Goal: Task Accomplishment & Management: Manage account settings

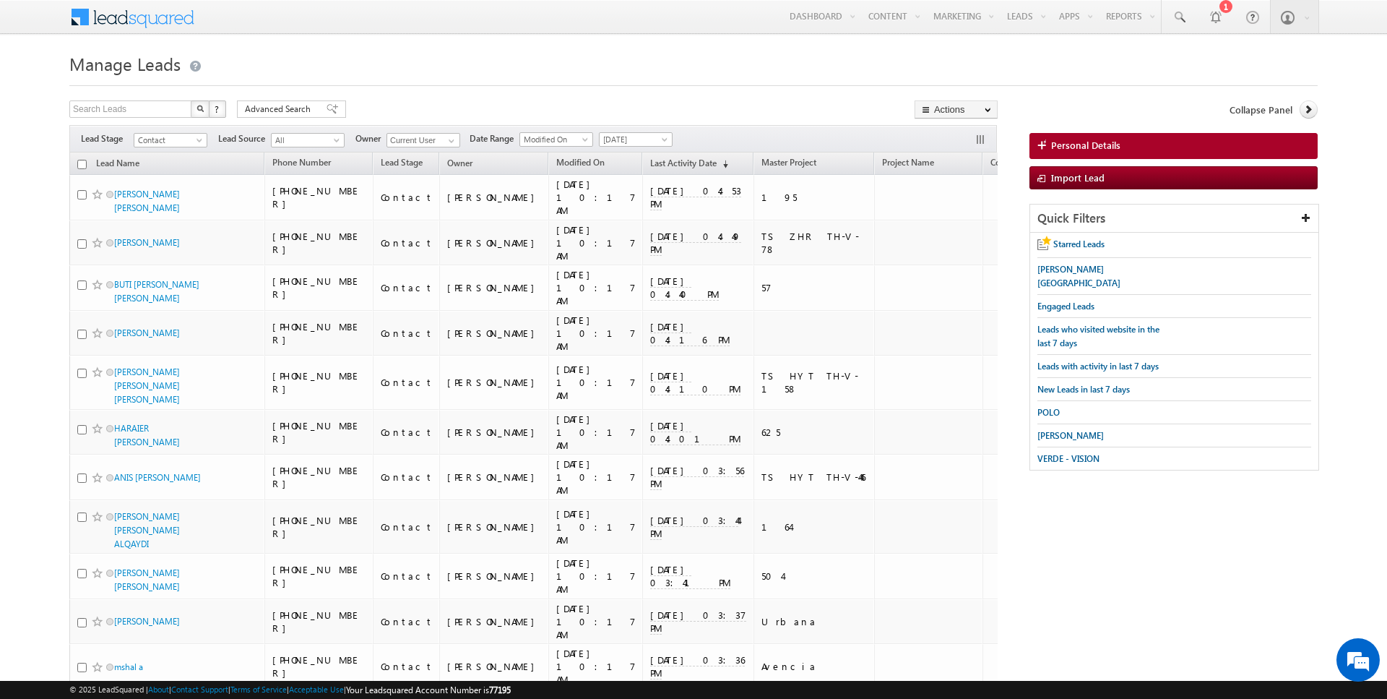
click at [296, 111] on span "Advanced Search" at bounding box center [280, 109] width 70 height 13
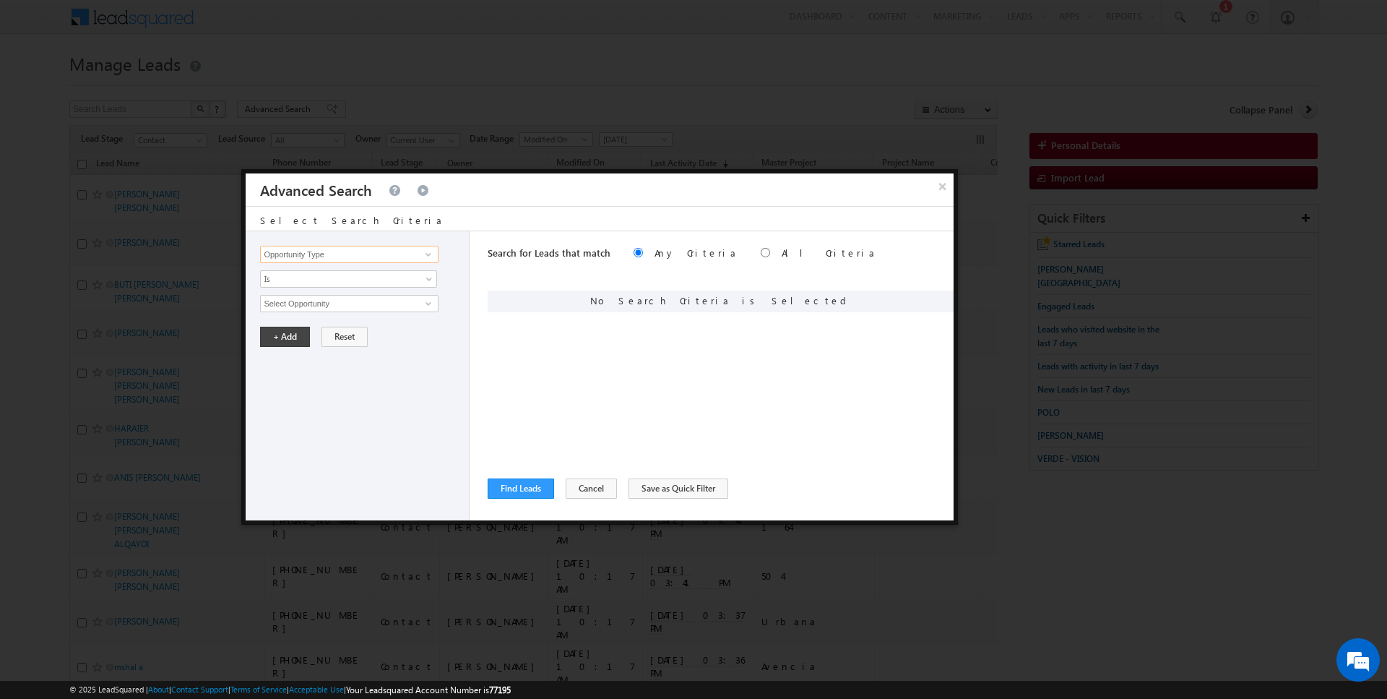
click at [303, 259] on input "Opportunity Type" at bounding box center [349, 254] width 178 height 17
type input "Modified On"
click at [289, 300] on span "All Time" at bounding box center [339, 303] width 157 height 13
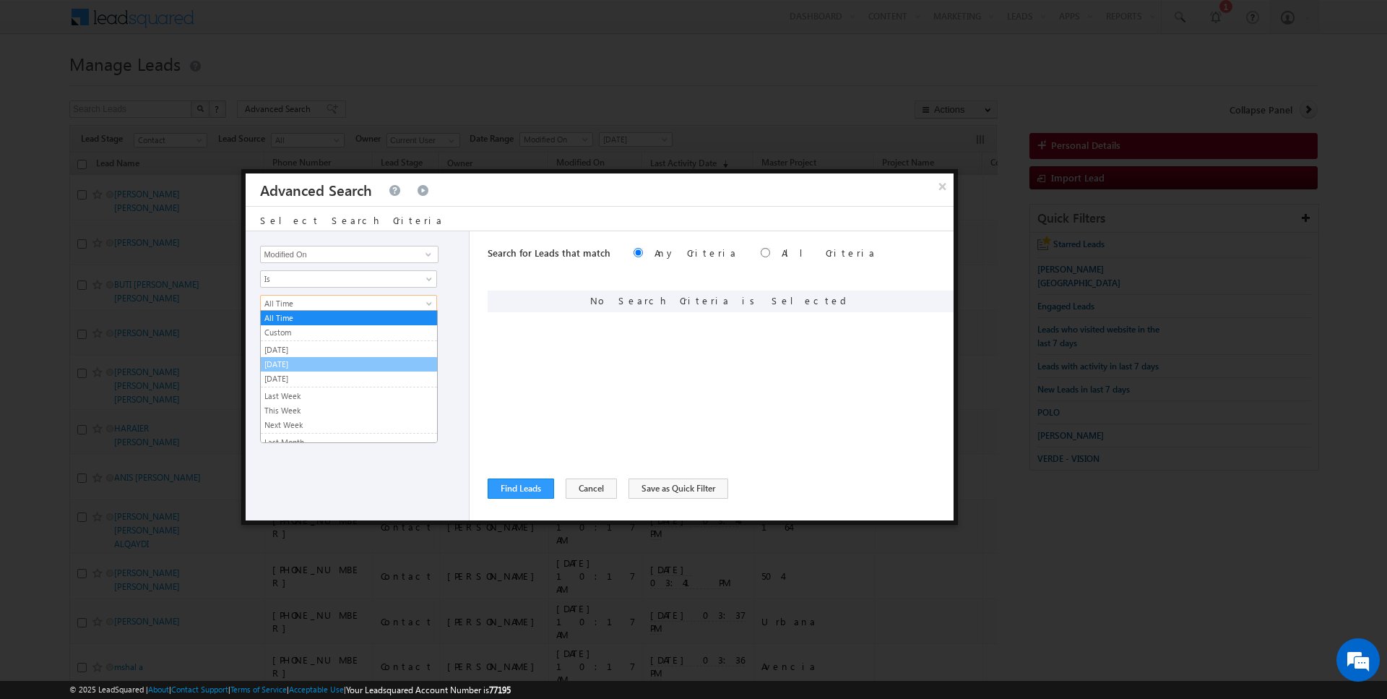
click at [277, 361] on link "[DATE]" at bounding box center [349, 364] width 176 height 13
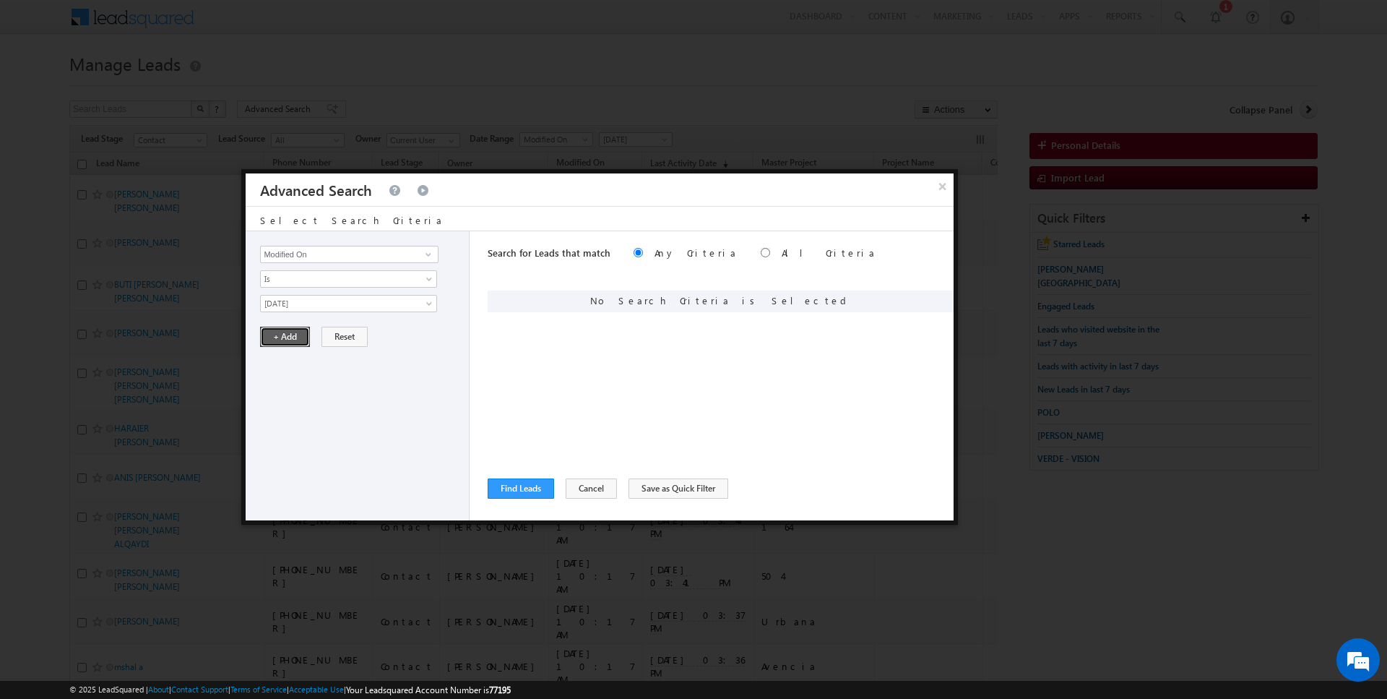
click at [277, 339] on button "+ Add" at bounding box center [285, 337] width 50 height 20
click at [313, 254] on input "Opportunity Type" at bounding box center [349, 254] width 178 height 17
click at [286, 284] on span "Is" at bounding box center [339, 278] width 157 height 13
click at [300, 254] on input "Last Activity Date" at bounding box center [349, 254] width 178 height 17
type input "Lead Activity"
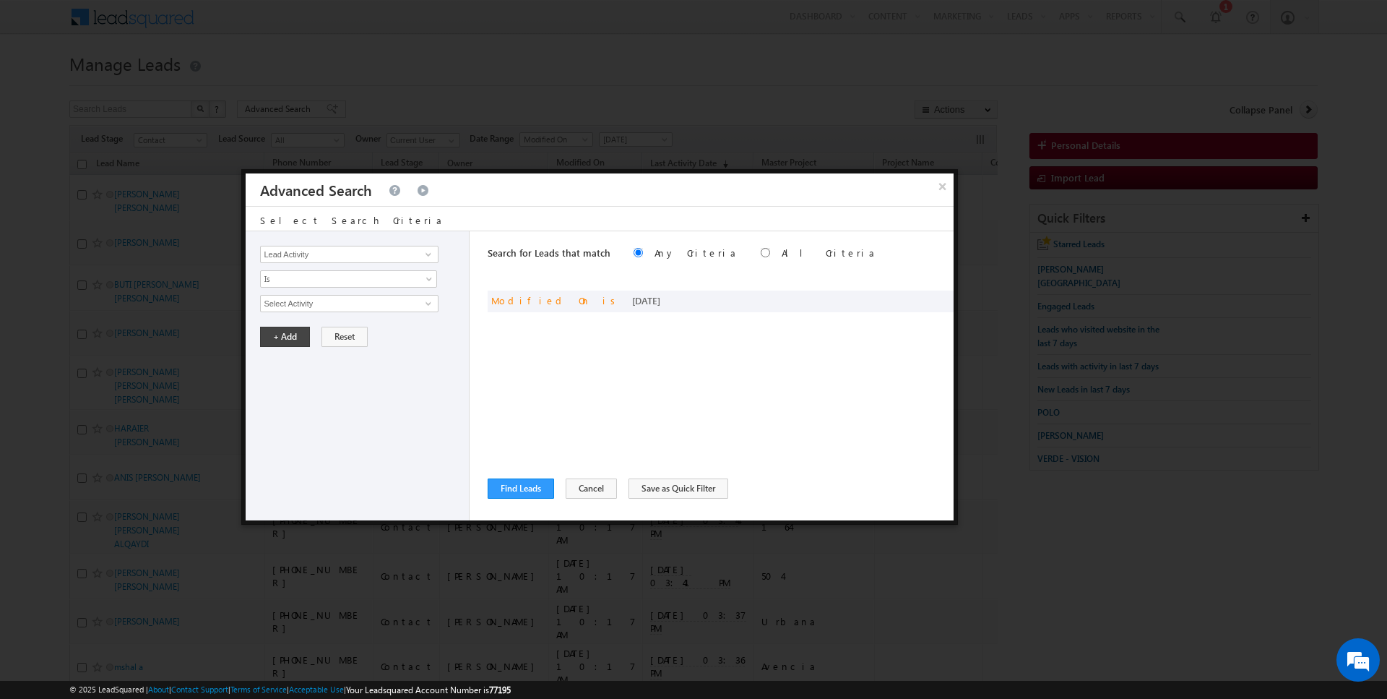
click at [299, 290] on div "Opportunity Type Lead Activity Task Sales Group Prospect Id Address 1 Address 2…" at bounding box center [358, 375] width 224 height 289
click at [299, 276] on span "Is" at bounding box center [339, 278] width 157 height 13
click at [299, 309] on link "Is Not" at bounding box center [349, 308] width 176 height 13
click at [302, 308] on input "Select Activity" at bounding box center [349, 303] width 178 height 17
type input "Outbound Phone Call Activity"
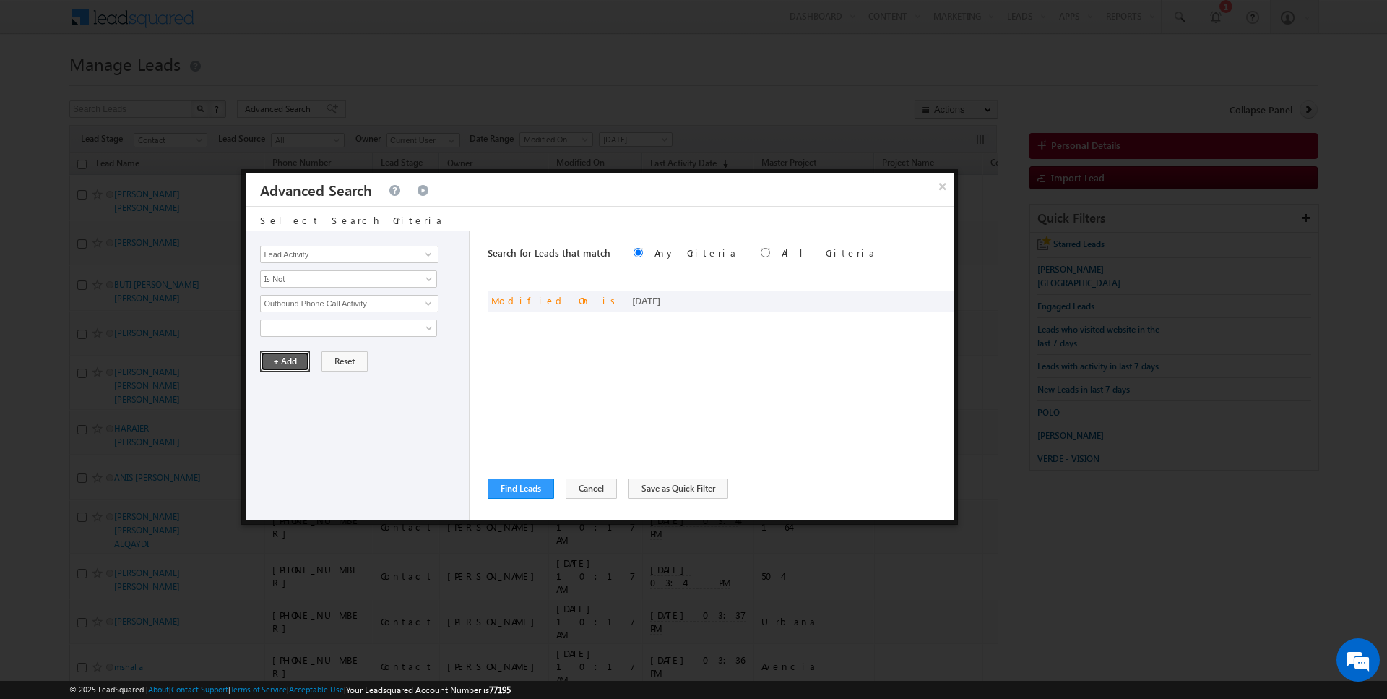
click at [288, 360] on button "+ Add" at bounding box center [285, 361] width 50 height 20
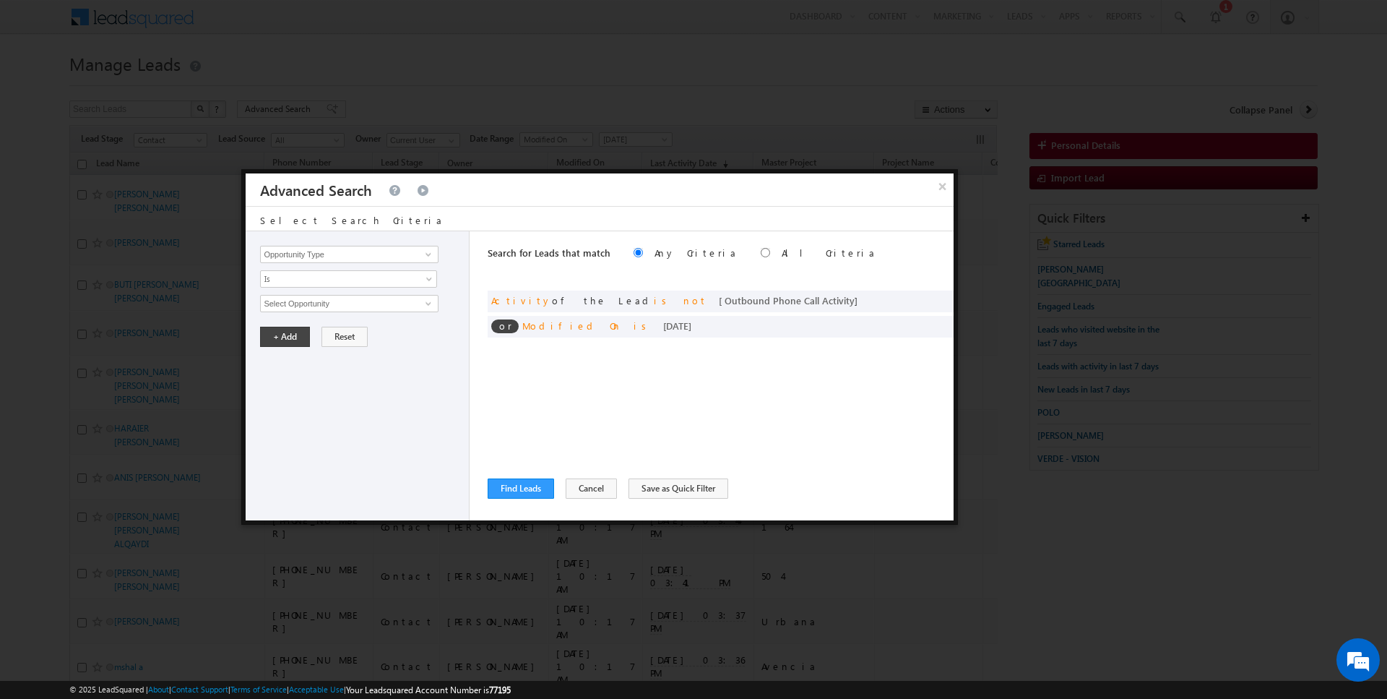
click at [694, 254] on div "Search for Leads that match Any Criteria All Criteria Note that the current tri…" at bounding box center [721, 254] width 466 height 46
click at [782, 248] on label "All Criteria" at bounding box center [829, 252] width 95 height 12
radio input "true"
click at [514, 490] on button "Find Leads" at bounding box center [521, 488] width 66 height 20
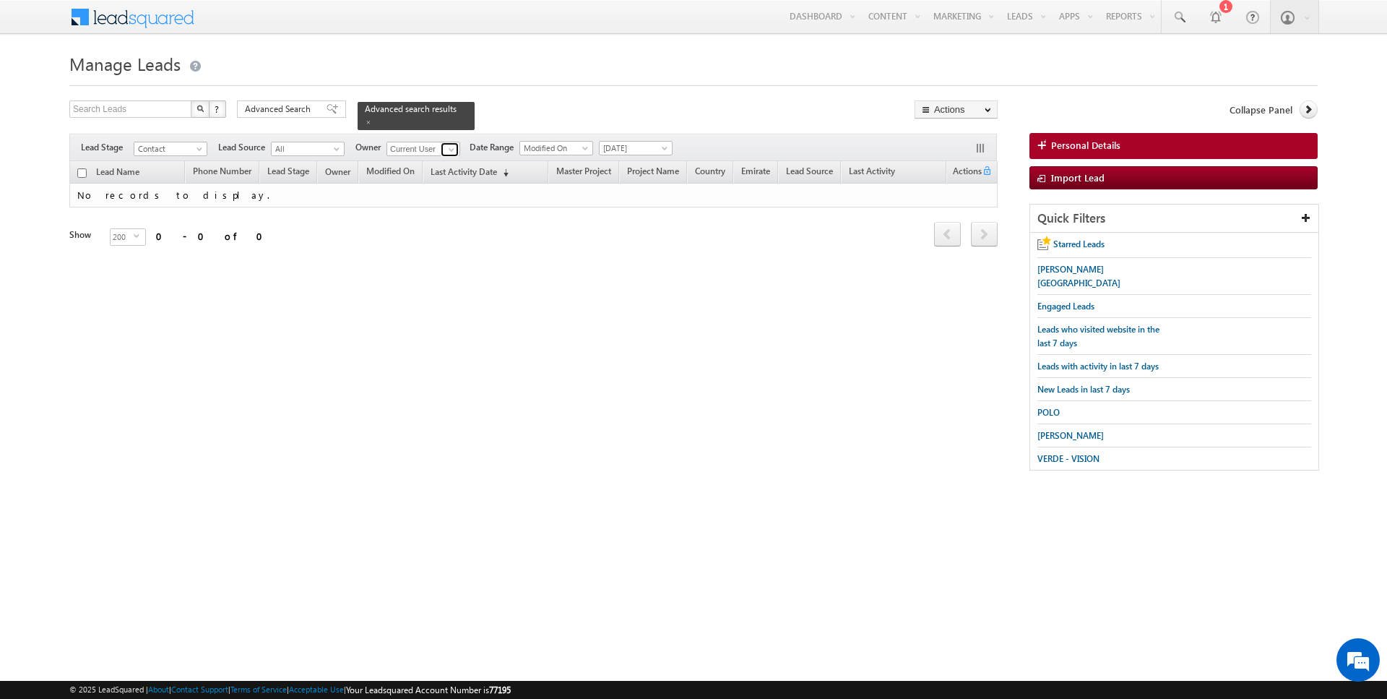
click at [446, 153] on span at bounding box center [452, 150] width 12 height 12
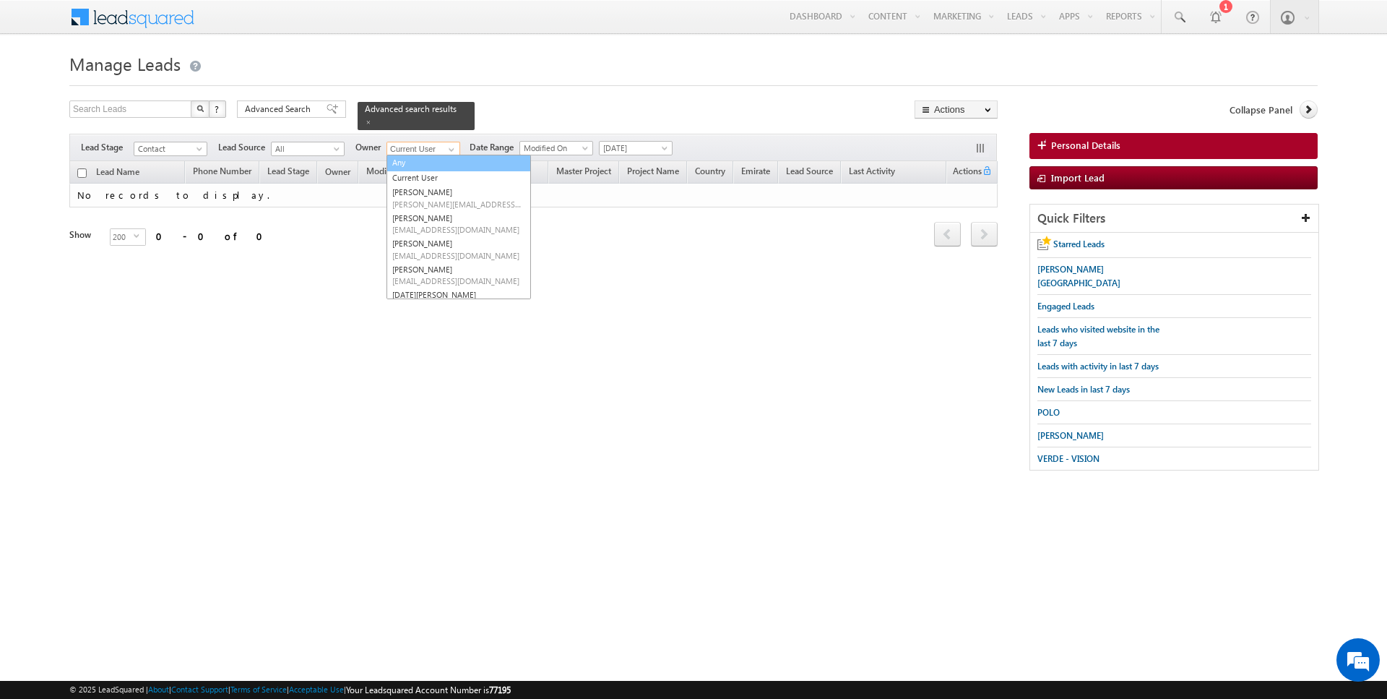
click at [412, 162] on link "Any" at bounding box center [459, 163] width 145 height 17
type input "Any"
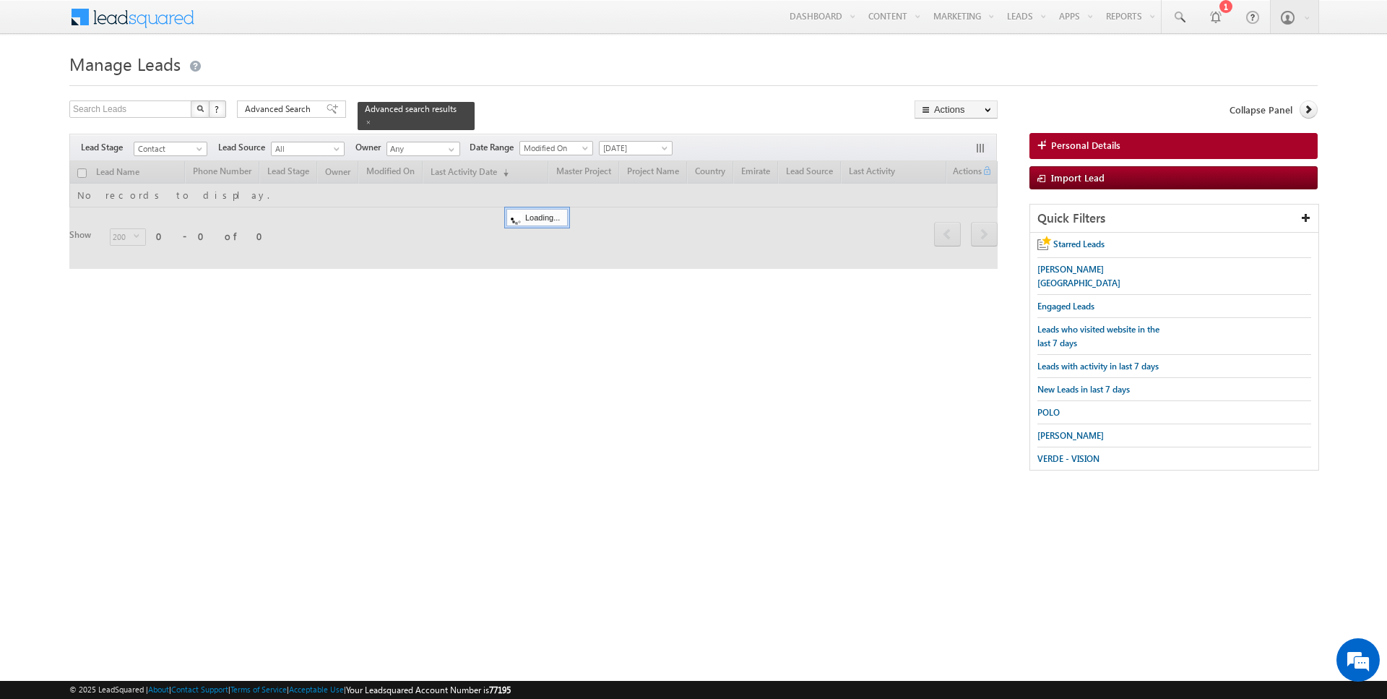
click at [520, 92] on form "Manage Leads Search Leads X ? 0 results found Advanced Search Advanced Search" at bounding box center [693, 266] width 1249 height 436
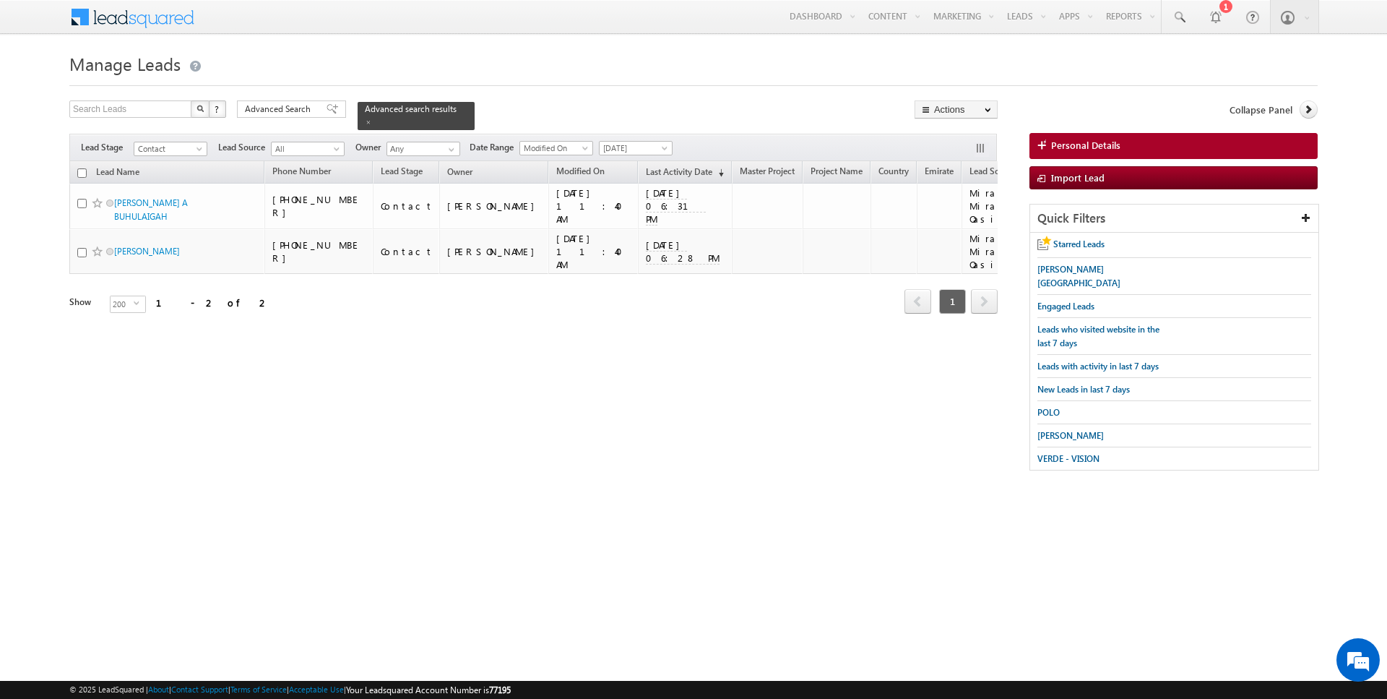
click at [79, 170] on input "checkbox" at bounding box center [81, 172] width 9 height 9
checkbox input "true"
click at [942, 238] on link "Change Owner" at bounding box center [956, 233] width 82 height 17
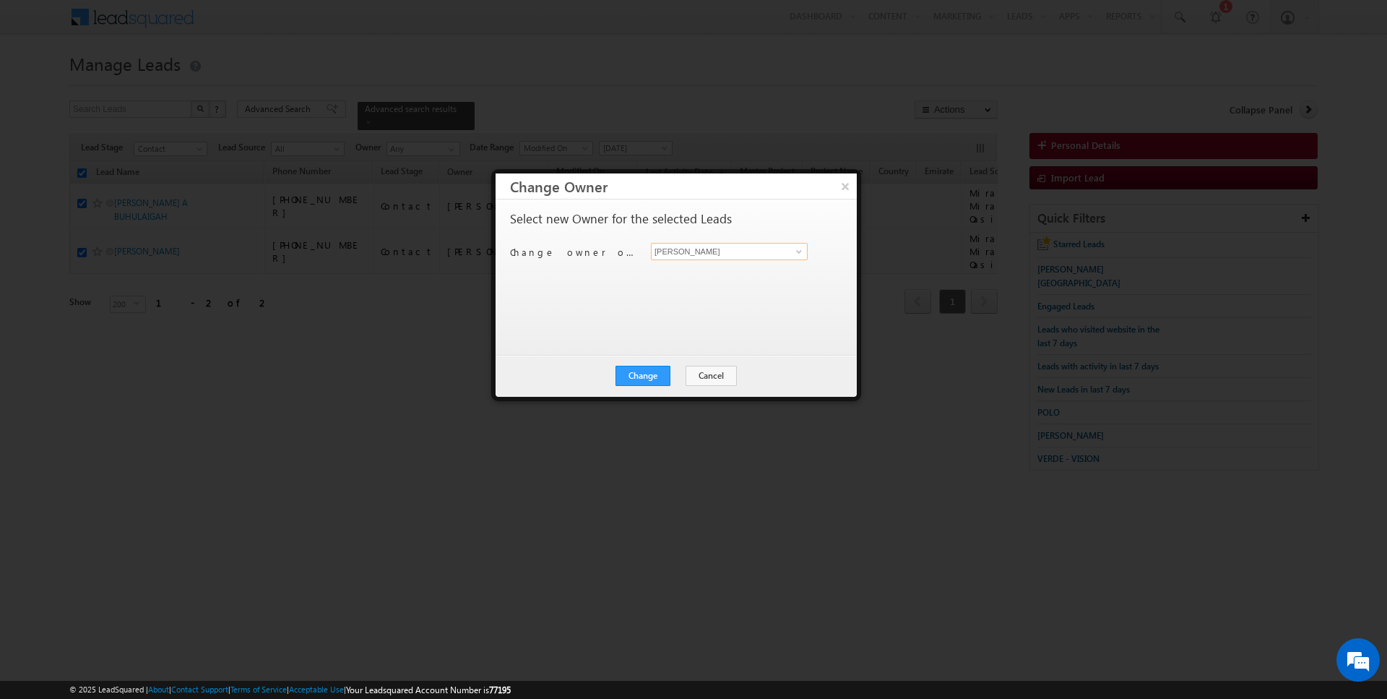
click at [711, 246] on input "[PERSON_NAME]" at bounding box center [729, 251] width 157 height 17
type input "[PERSON_NAME]"
click at [633, 390] on div "Change Cancel Close" at bounding box center [676, 376] width 361 height 42
click at [652, 371] on button "Change" at bounding box center [643, 376] width 55 height 20
click at [673, 372] on button "Close" at bounding box center [678, 376] width 46 height 20
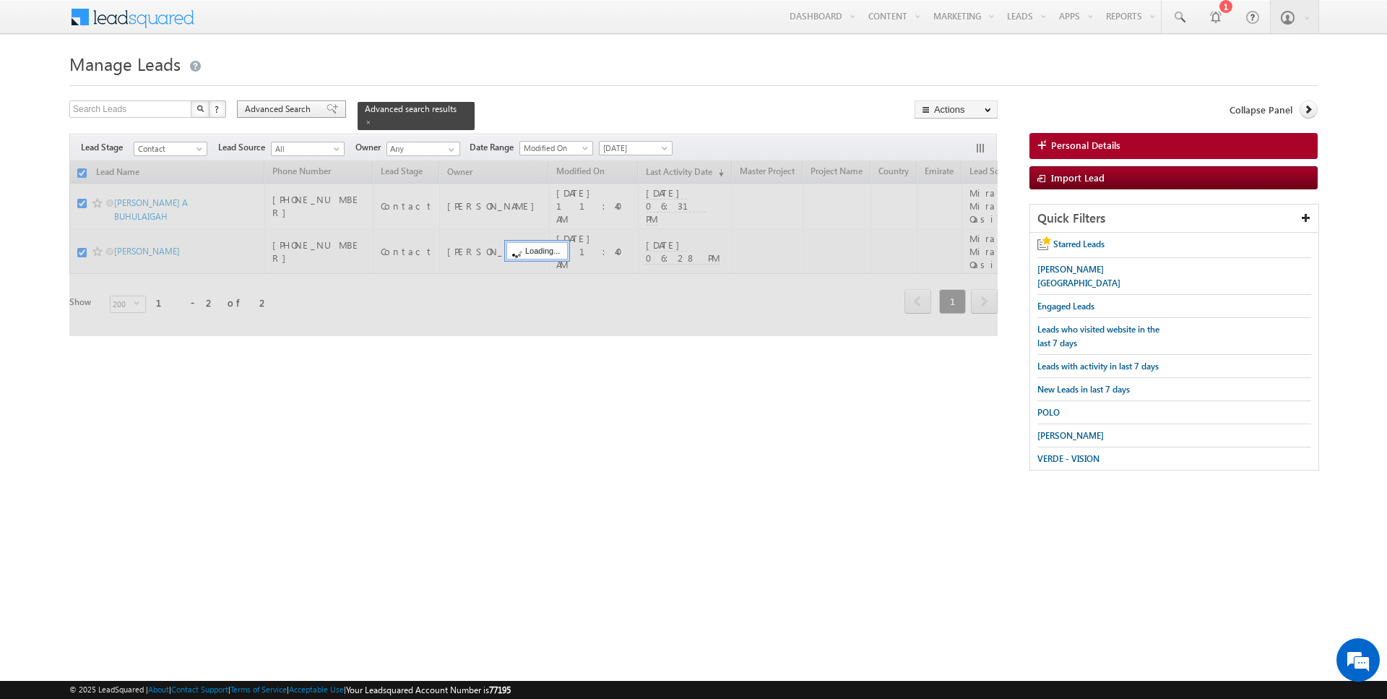
checkbox input "false"
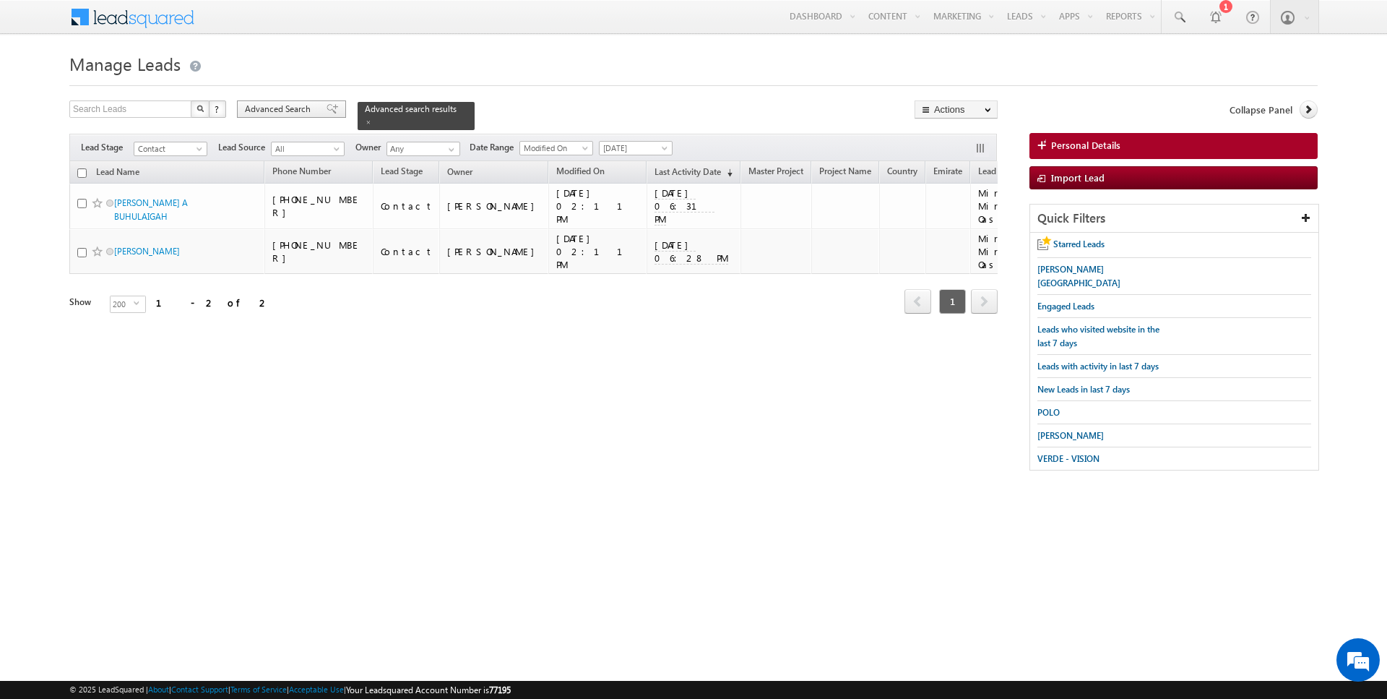
click at [272, 111] on span "Advanced Search" at bounding box center [280, 109] width 70 height 13
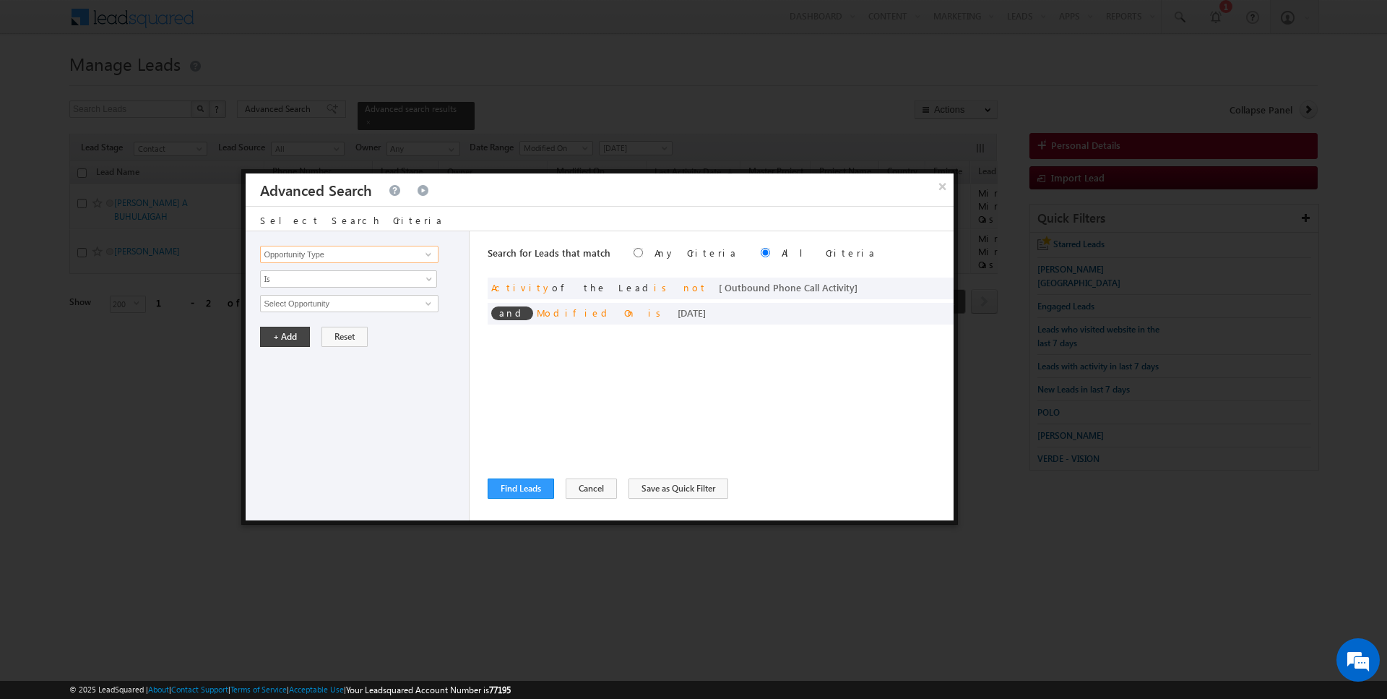
click at [382, 248] on input "Opportunity Type" at bounding box center [349, 254] width 178 height 17
type input "Last Activity Date"
click at [345, 280] on span "Is" at bounding box center [339, 278] width 157 height 13
click at [311, 308] on link "Before" at bounding box center [349, 308] width 176 height 13
click at [284, 331] on button "+ Add" at bounding box center [285, 337] width 50 height 20
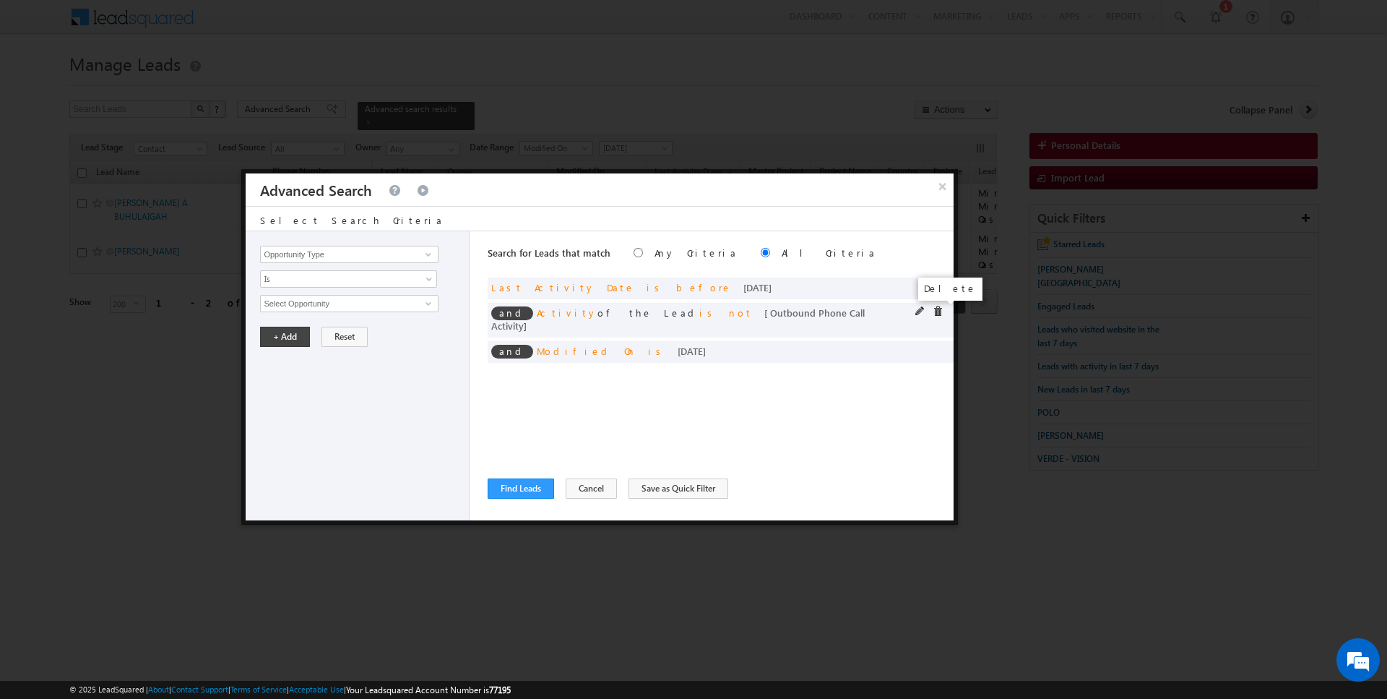
click at [939, 310] on span at bounding box center [938, 311] width 10 height 10
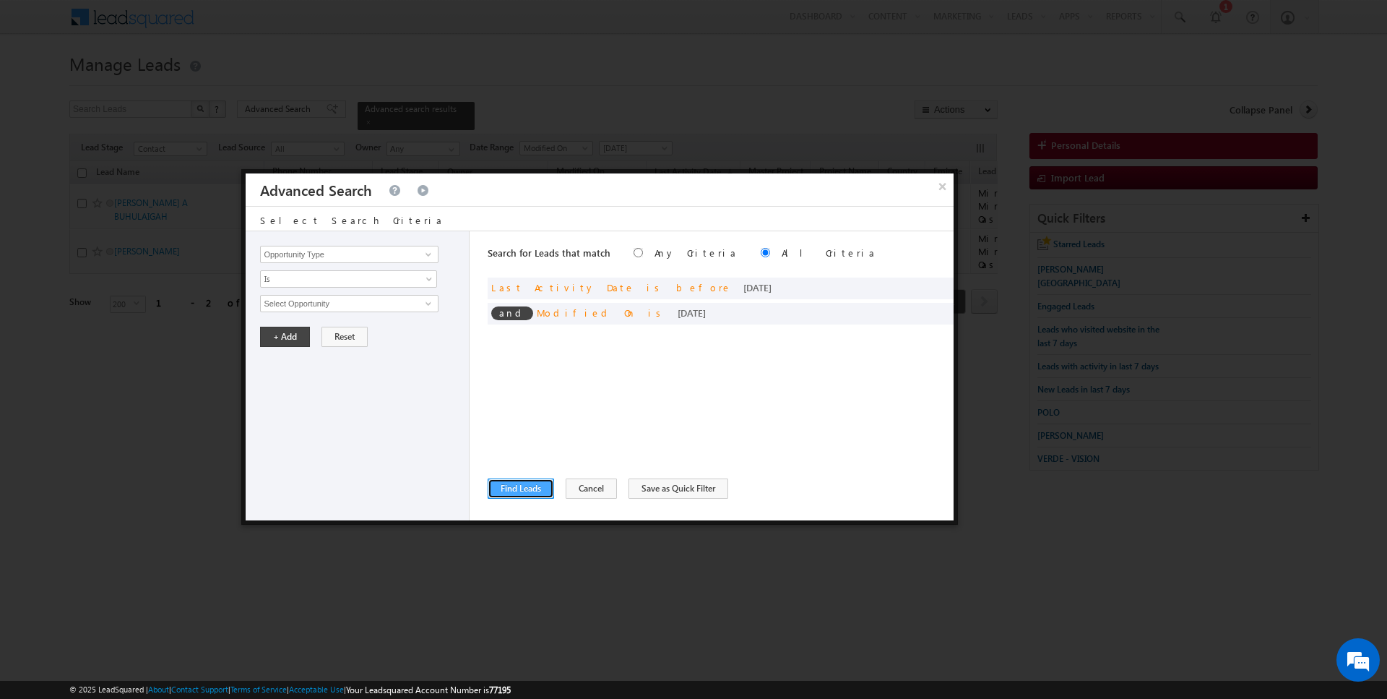
click at [519, 492] on button "Find Leads" at bounding box center [521, 488] width 66 height 20
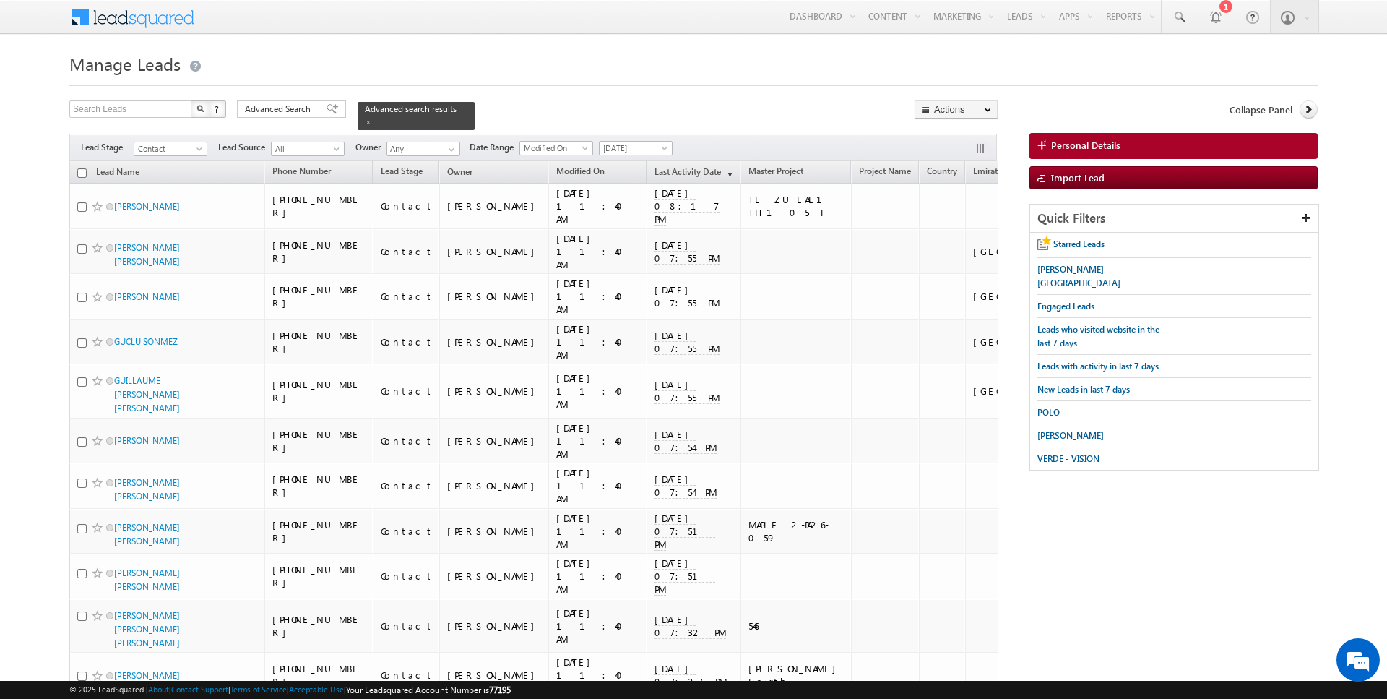
click at [82, 170] on input "checkbox" at bounding box center [81, 172] width 9 height 9
checkbox input "true"
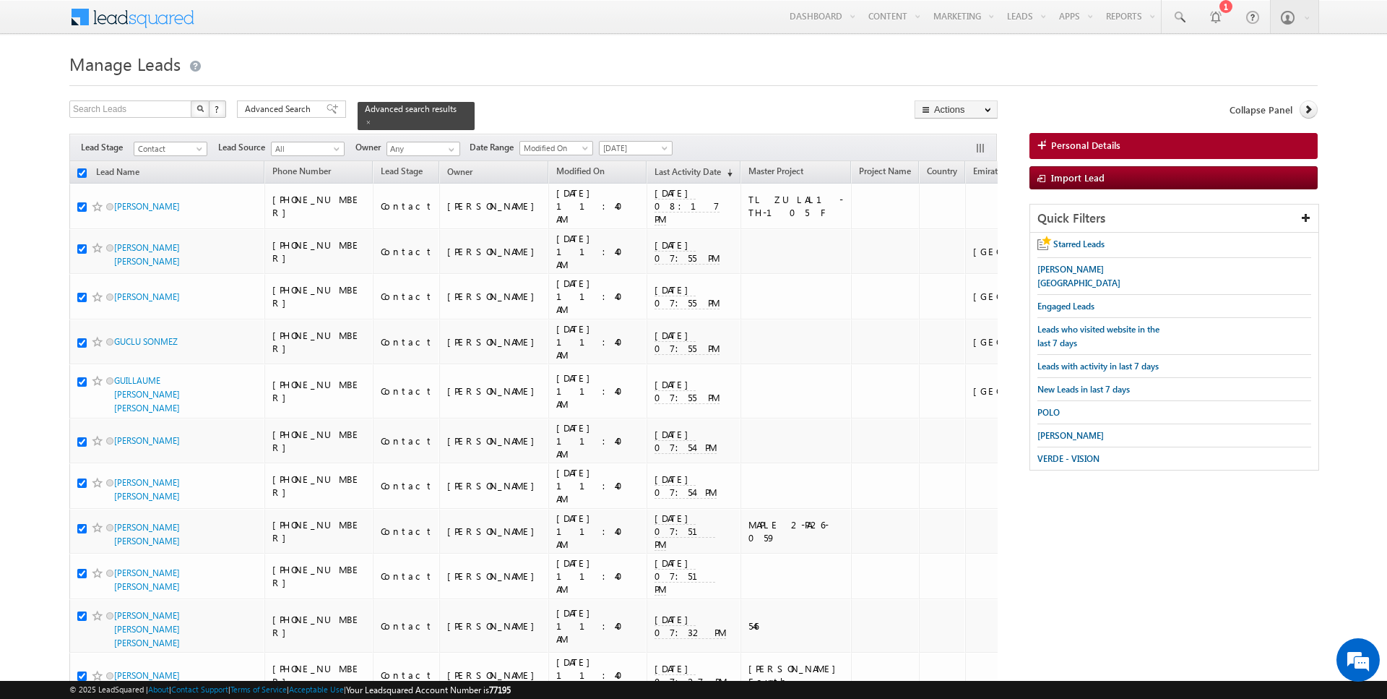
checkbox input "true"
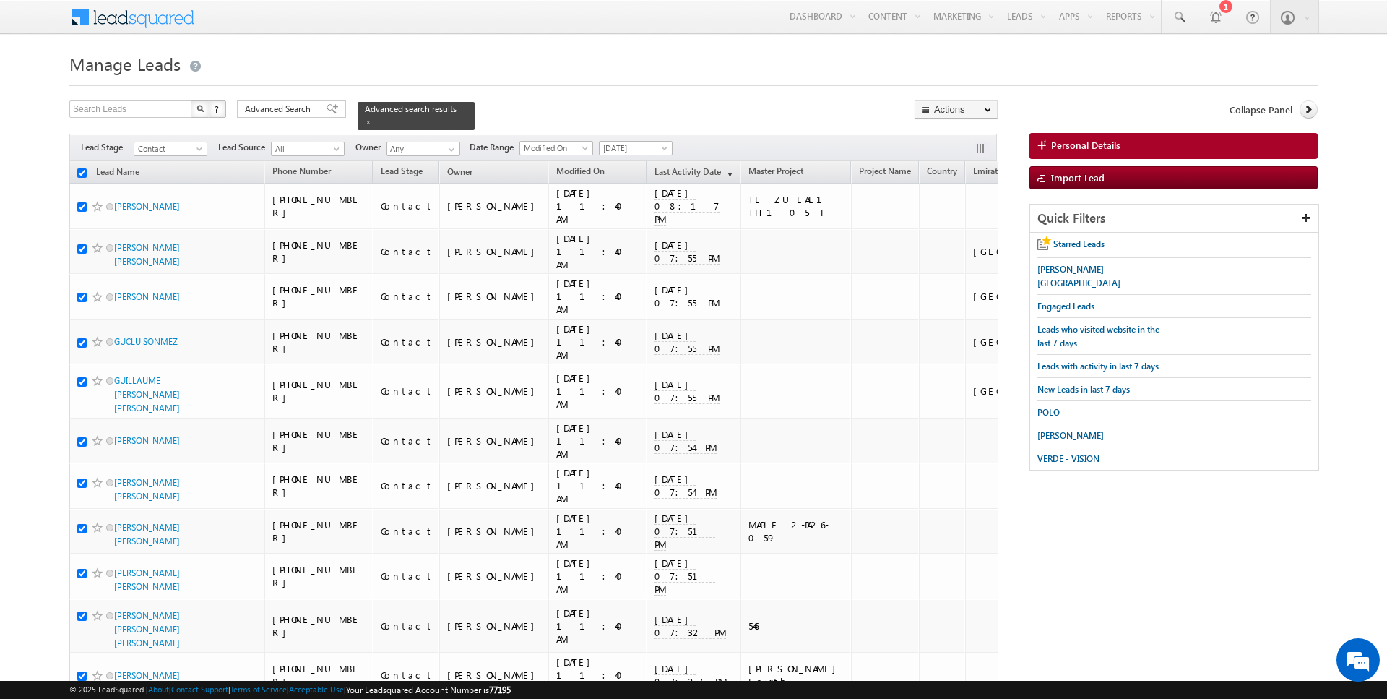
checkbox input "true"
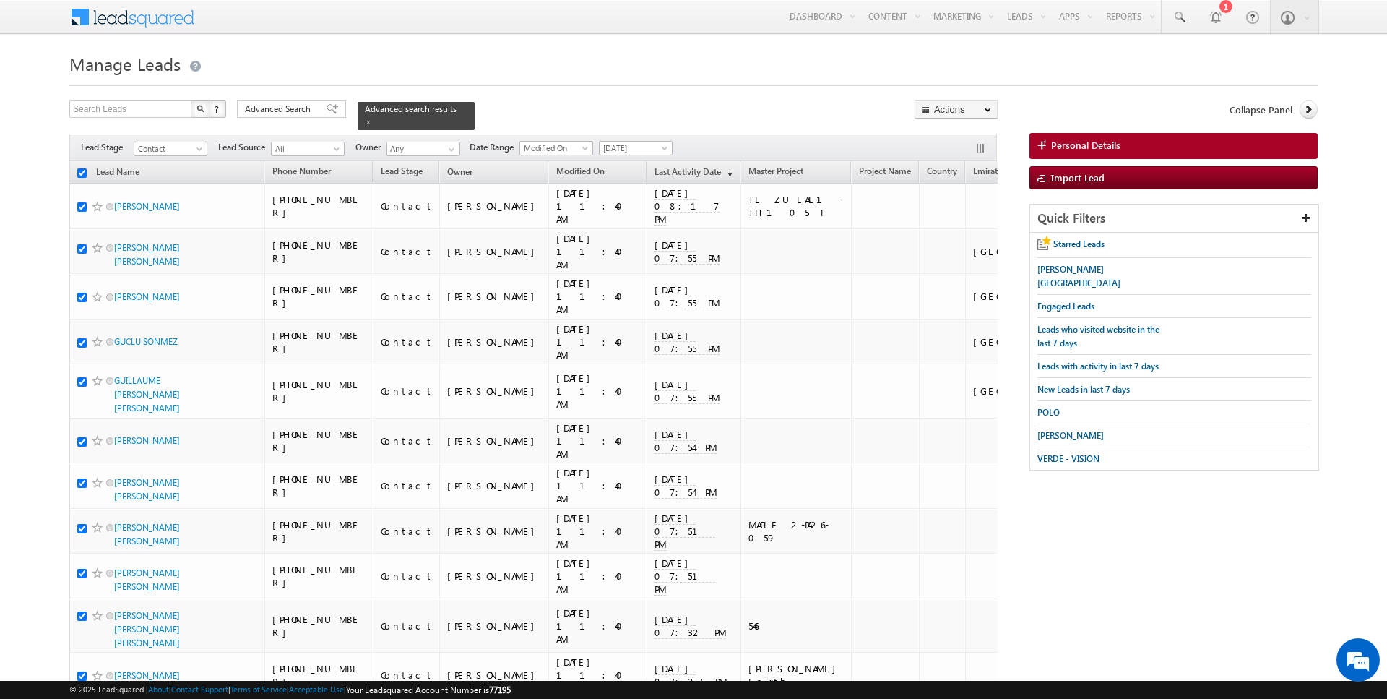
checkbox input "true"
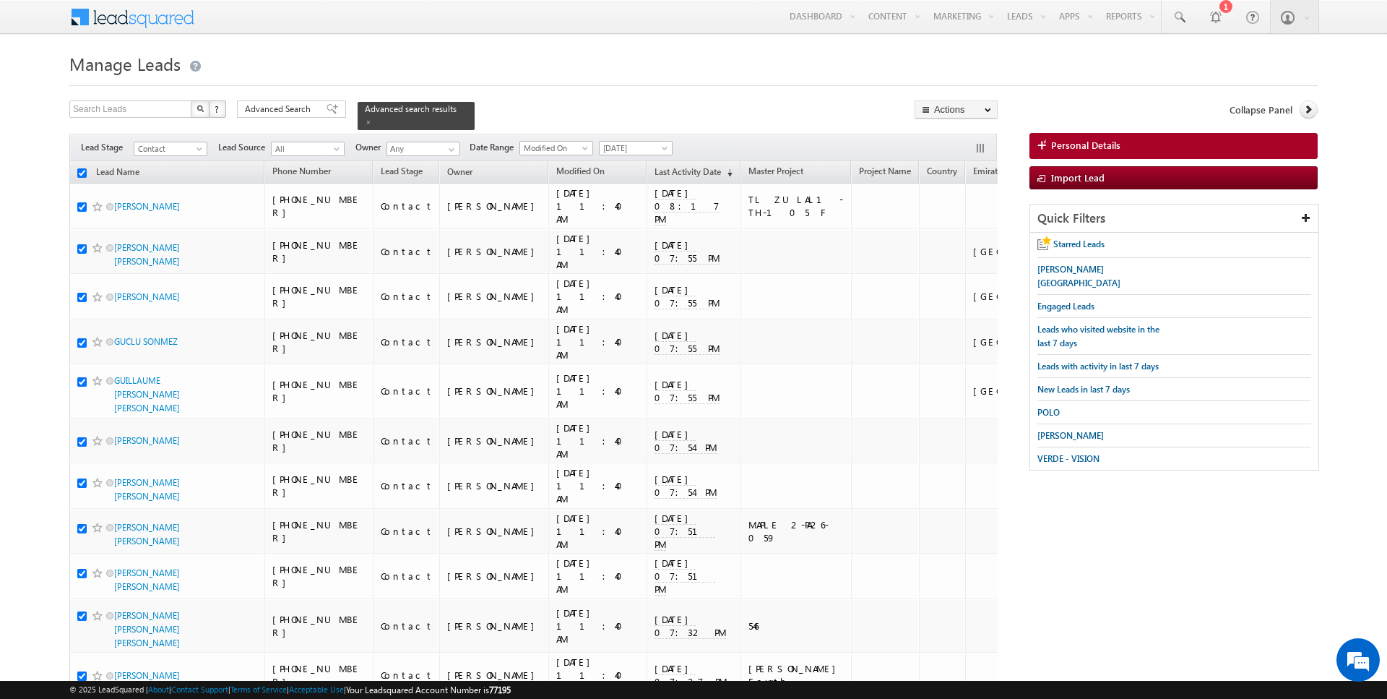
checkbox input "true"
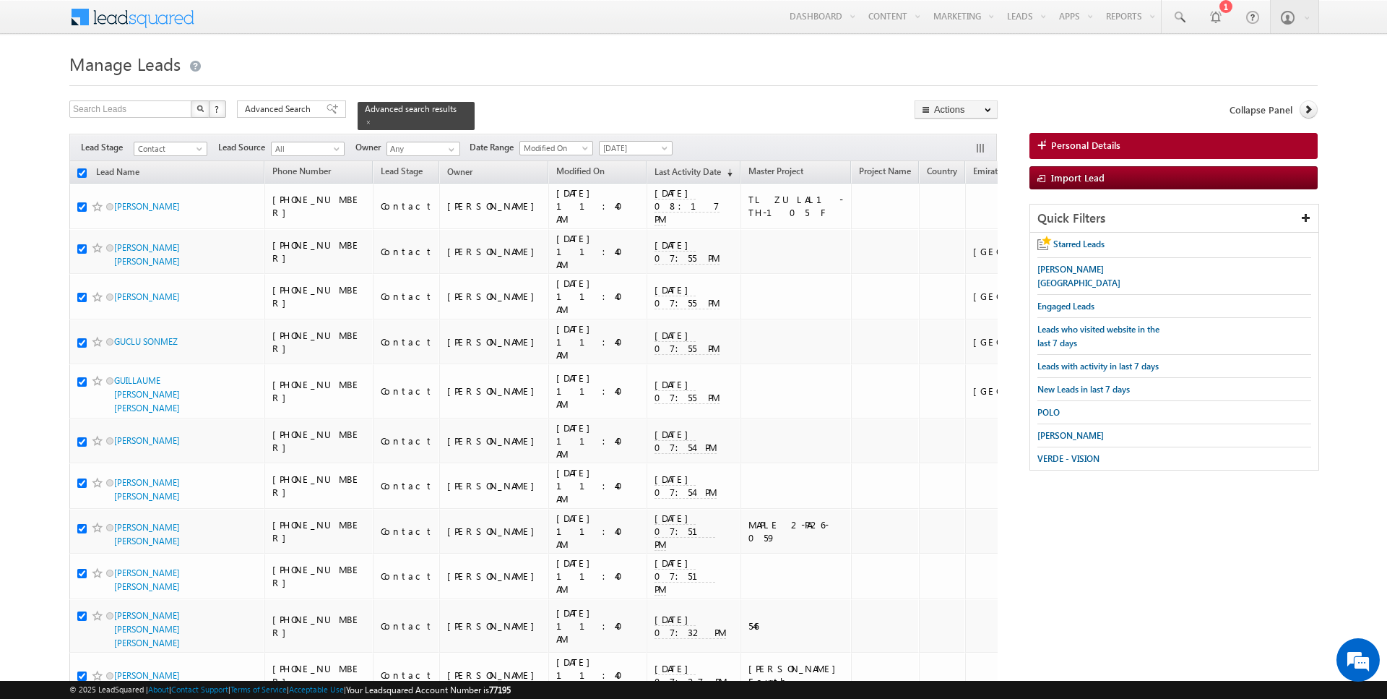
checkbox input "true"
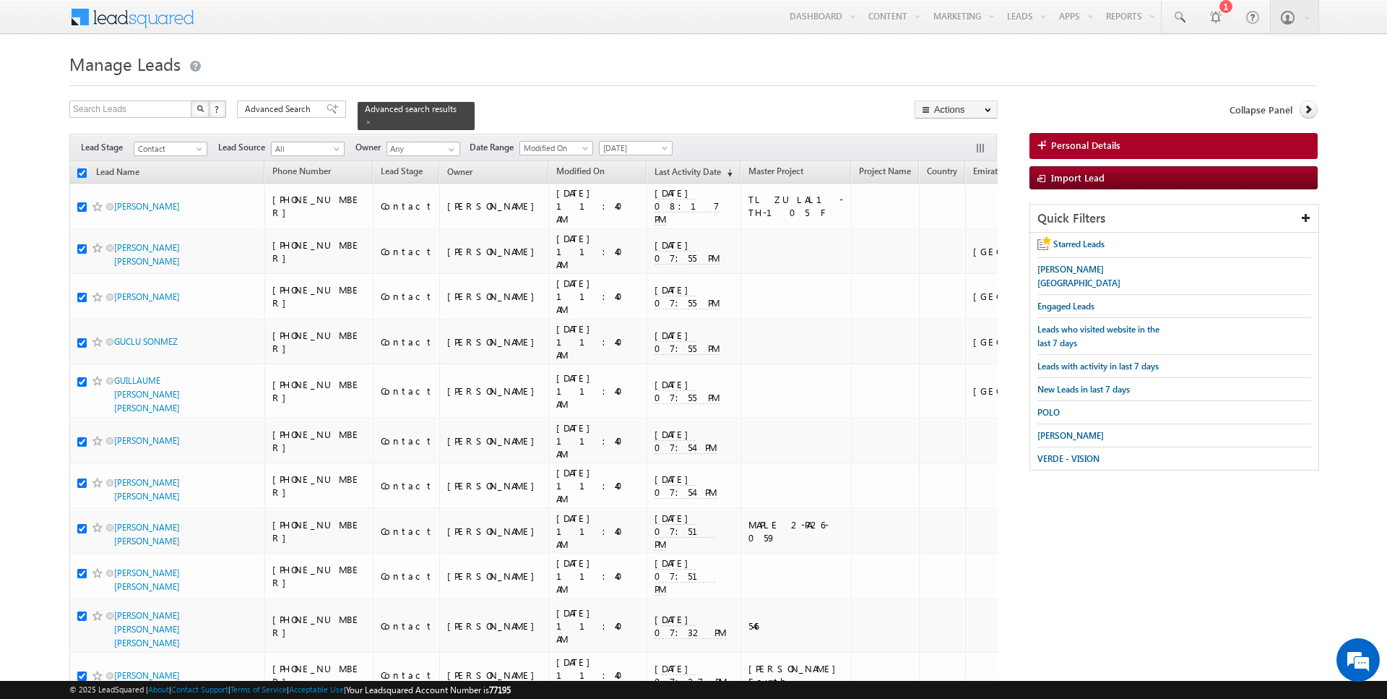
checkbox input "true"
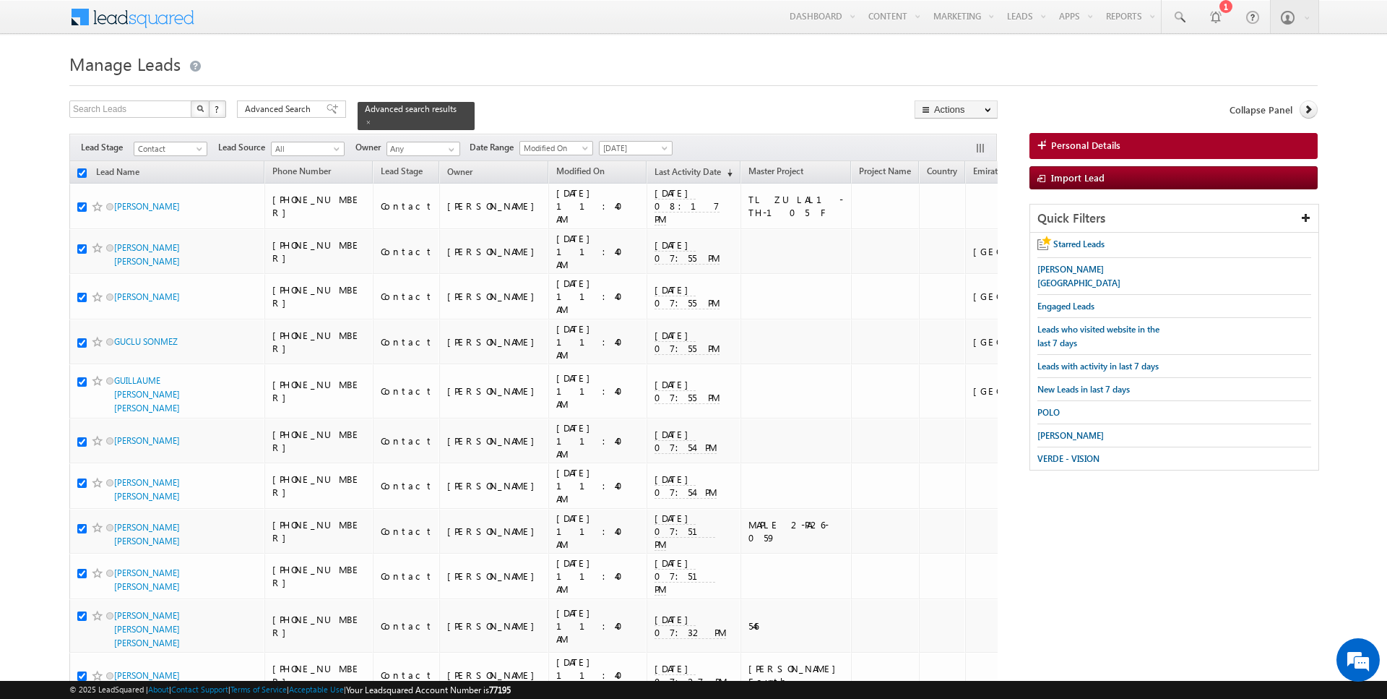
checkbox input "true"
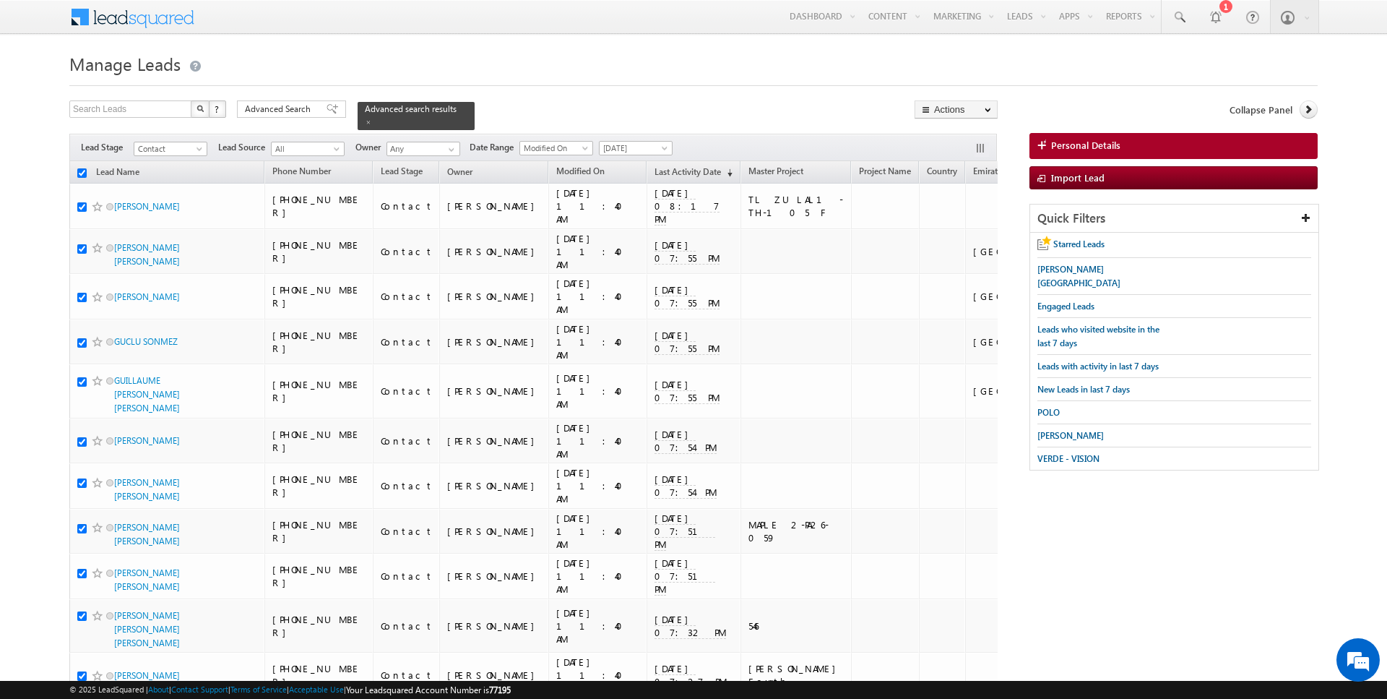
checkbox input "true"
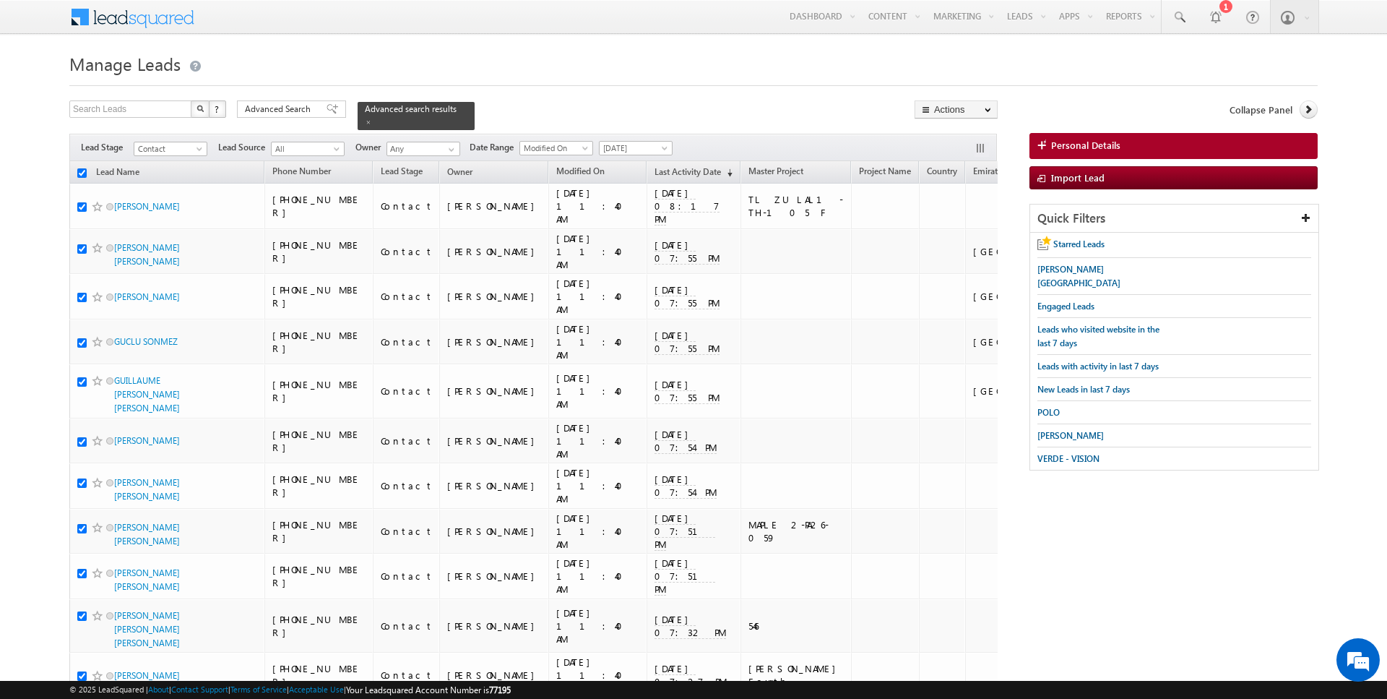
checkbox input "true"
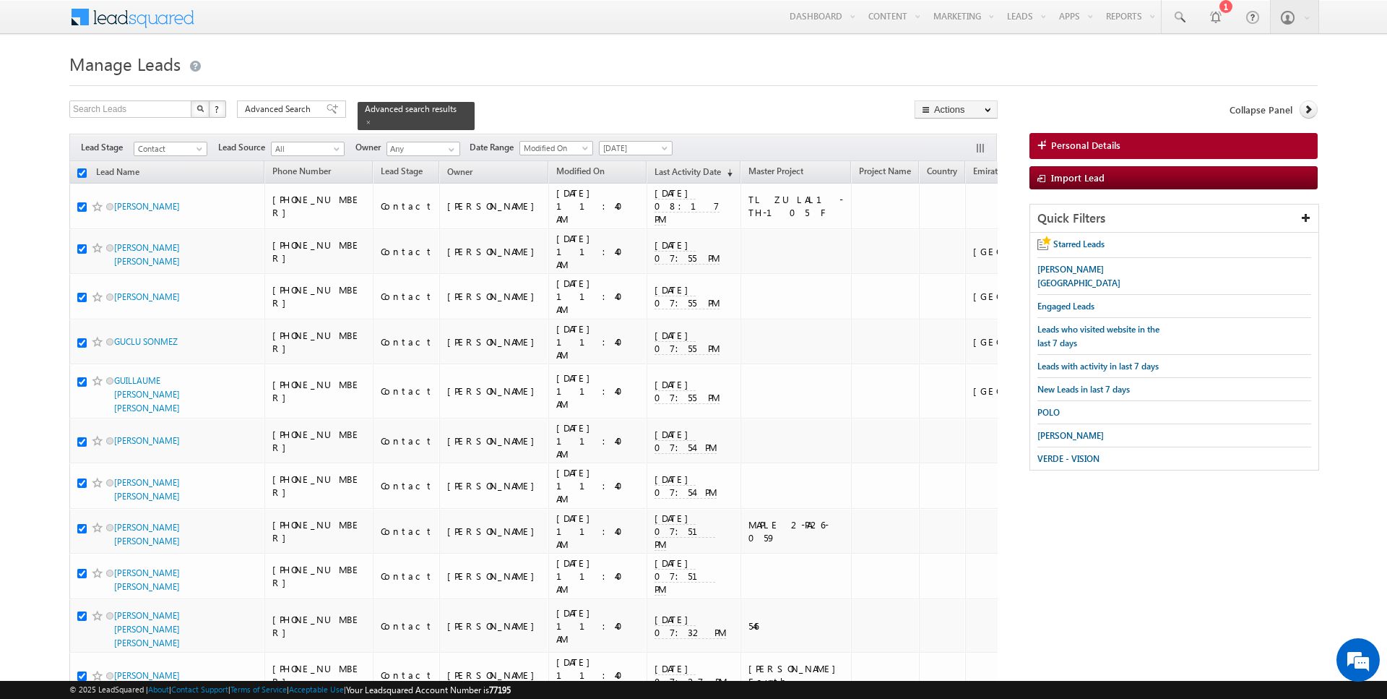
checkbox input "true"
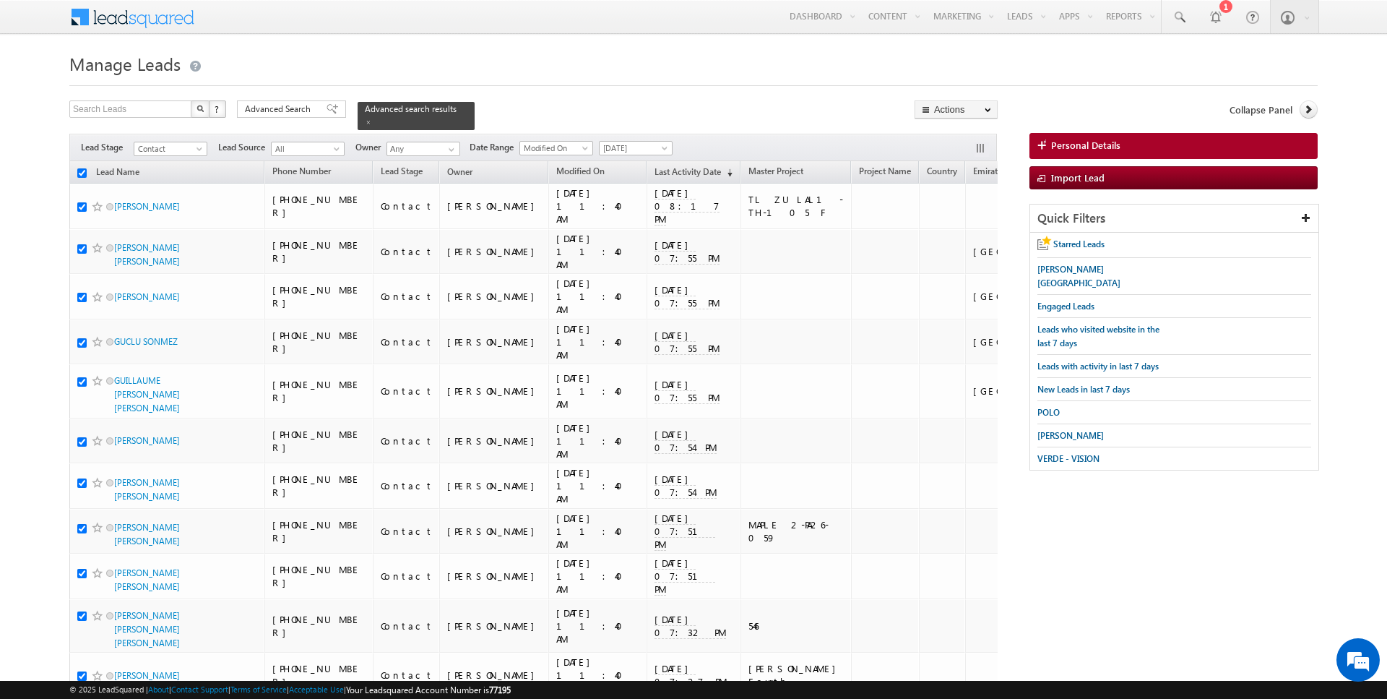
checkbox input "true"
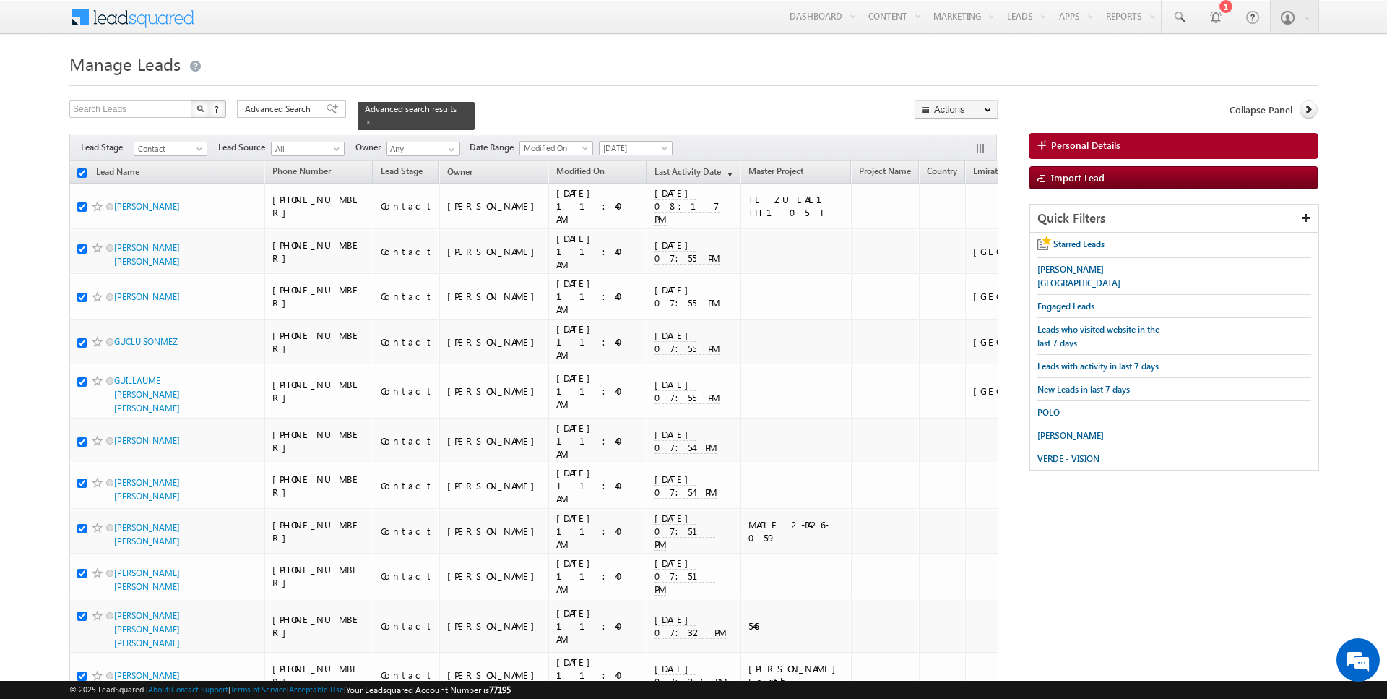
checkbox input "true"
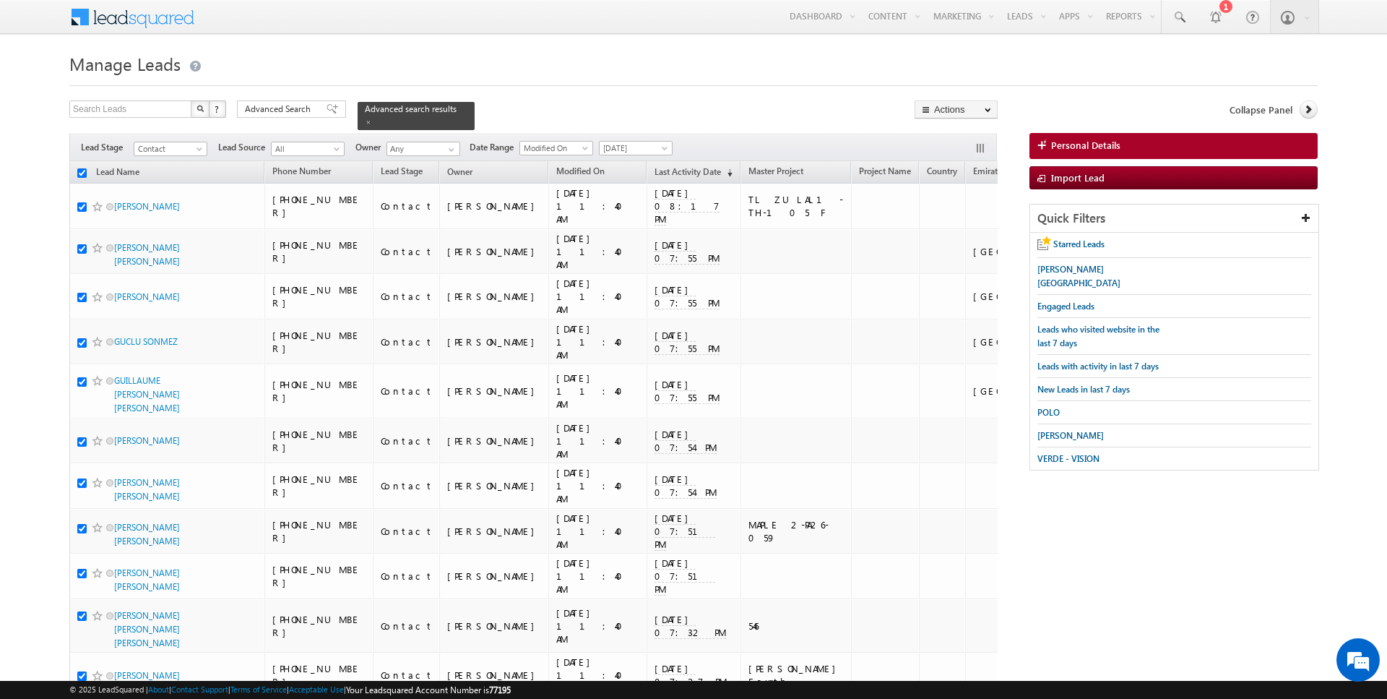
checkbox input "true"
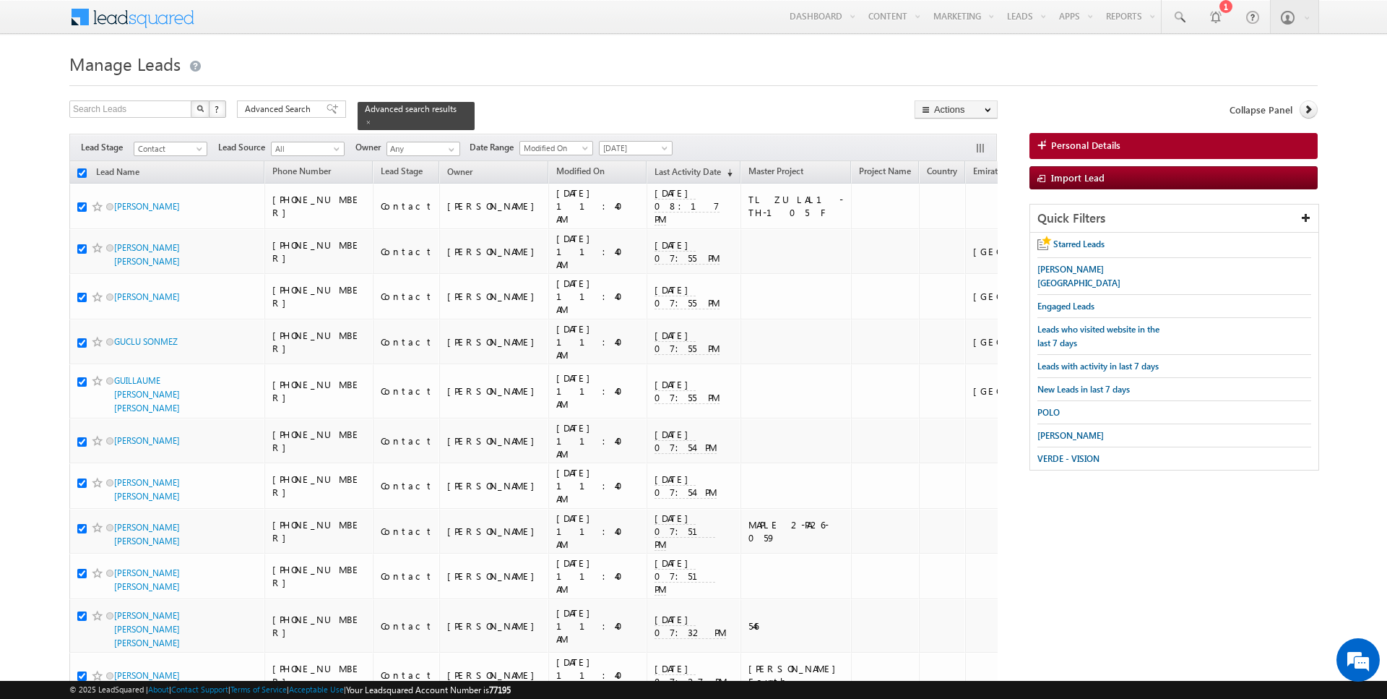
checkbox input "true"
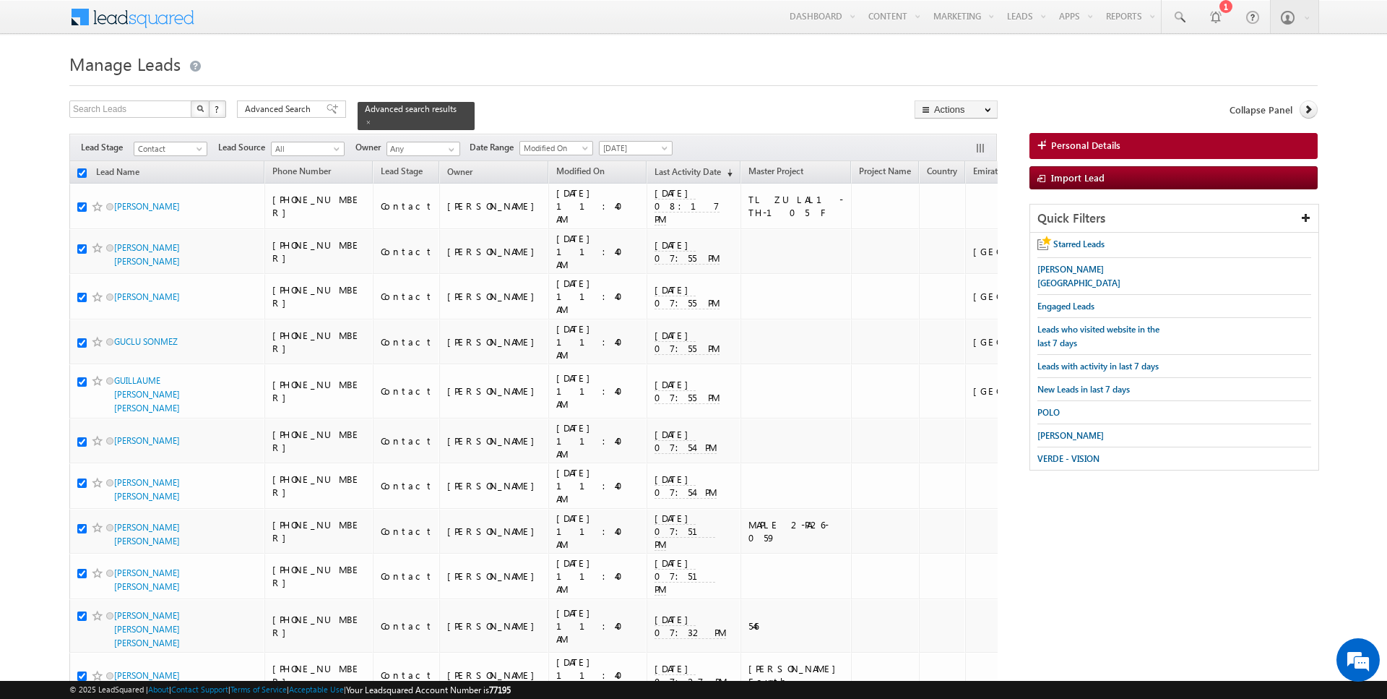
checkbox input "true"
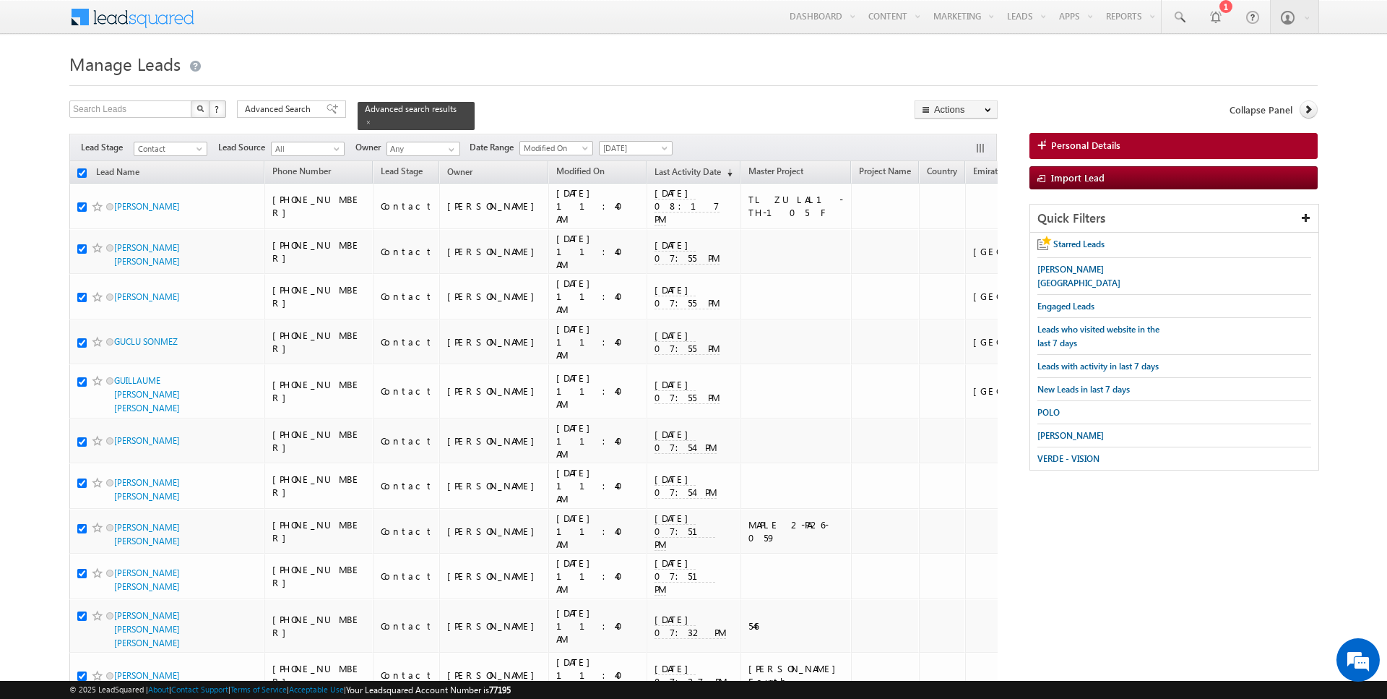
checkbox input "true"
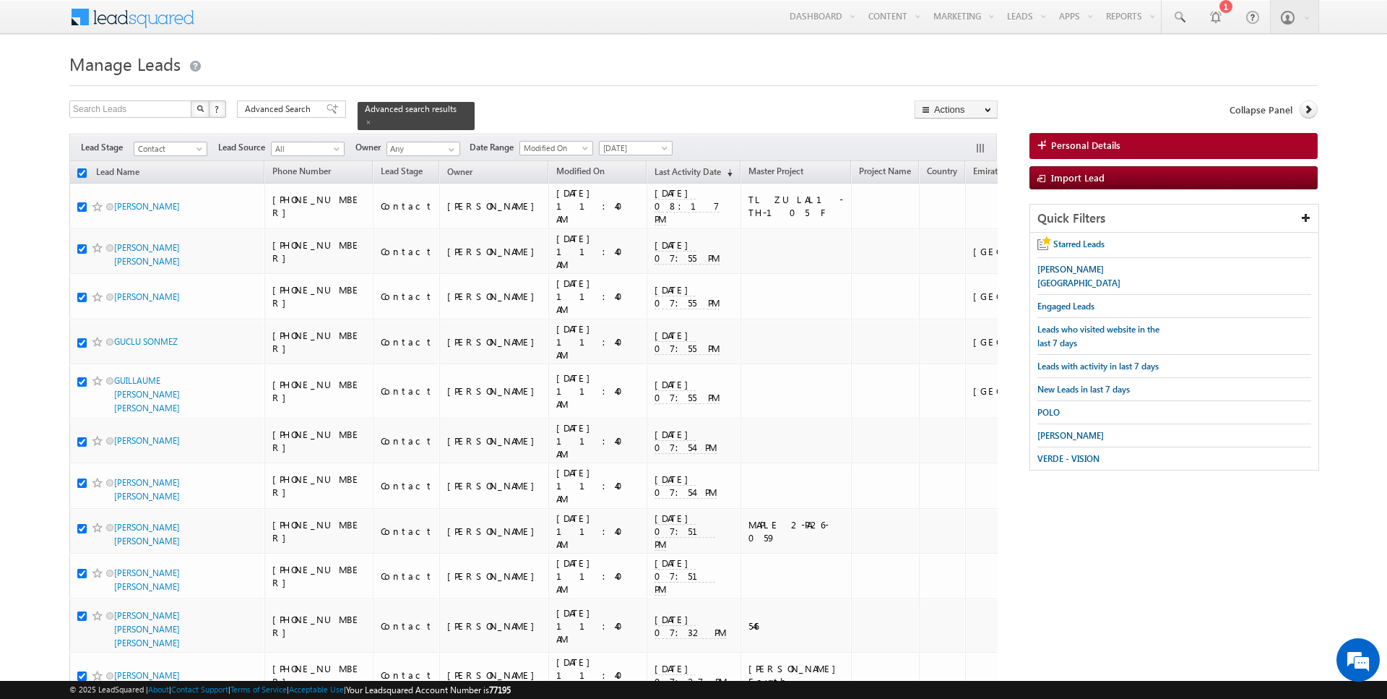
checkbox input "true"
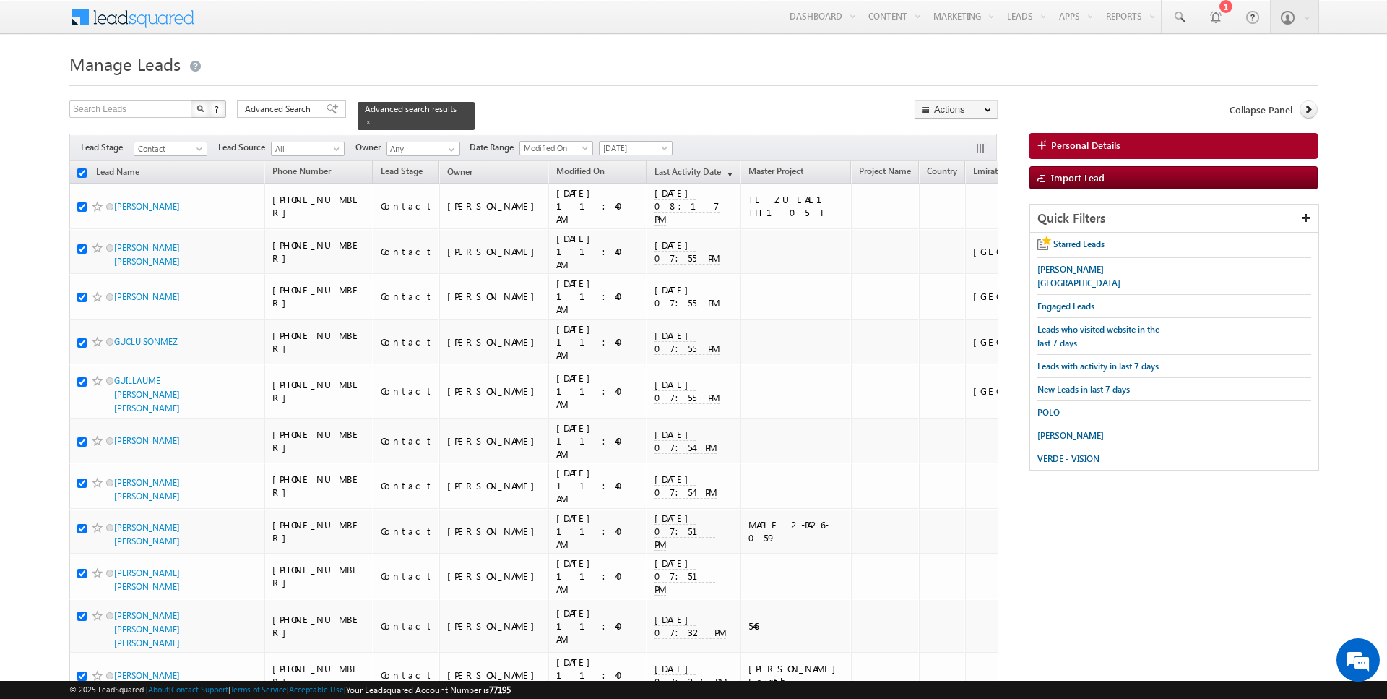
checkbox input "true"
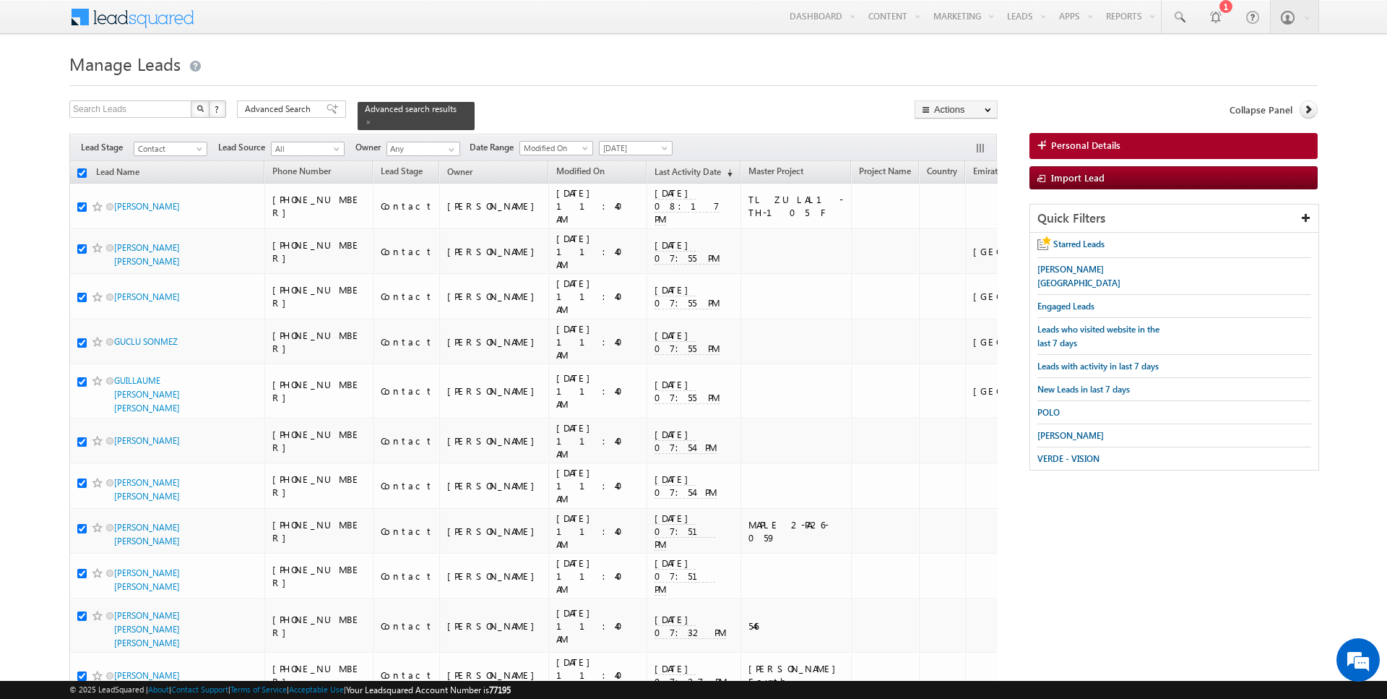
checkbox input "true"
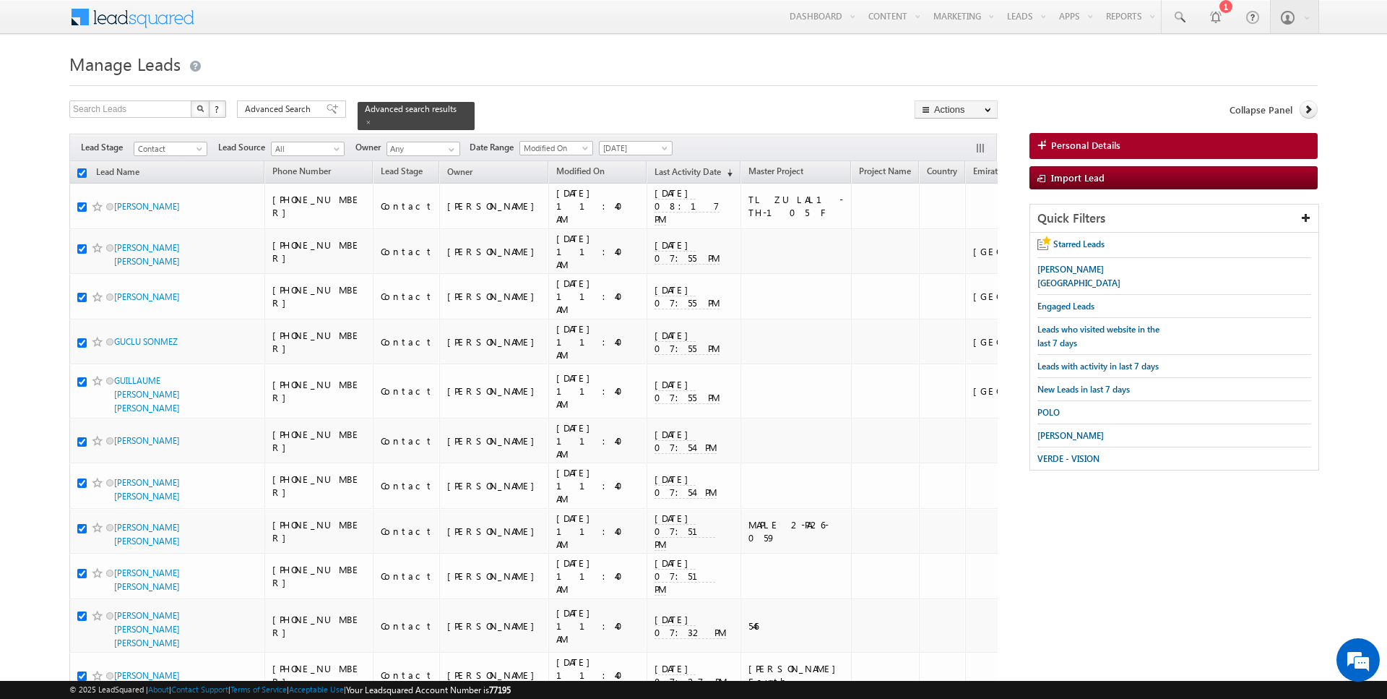
checkbox input "true"
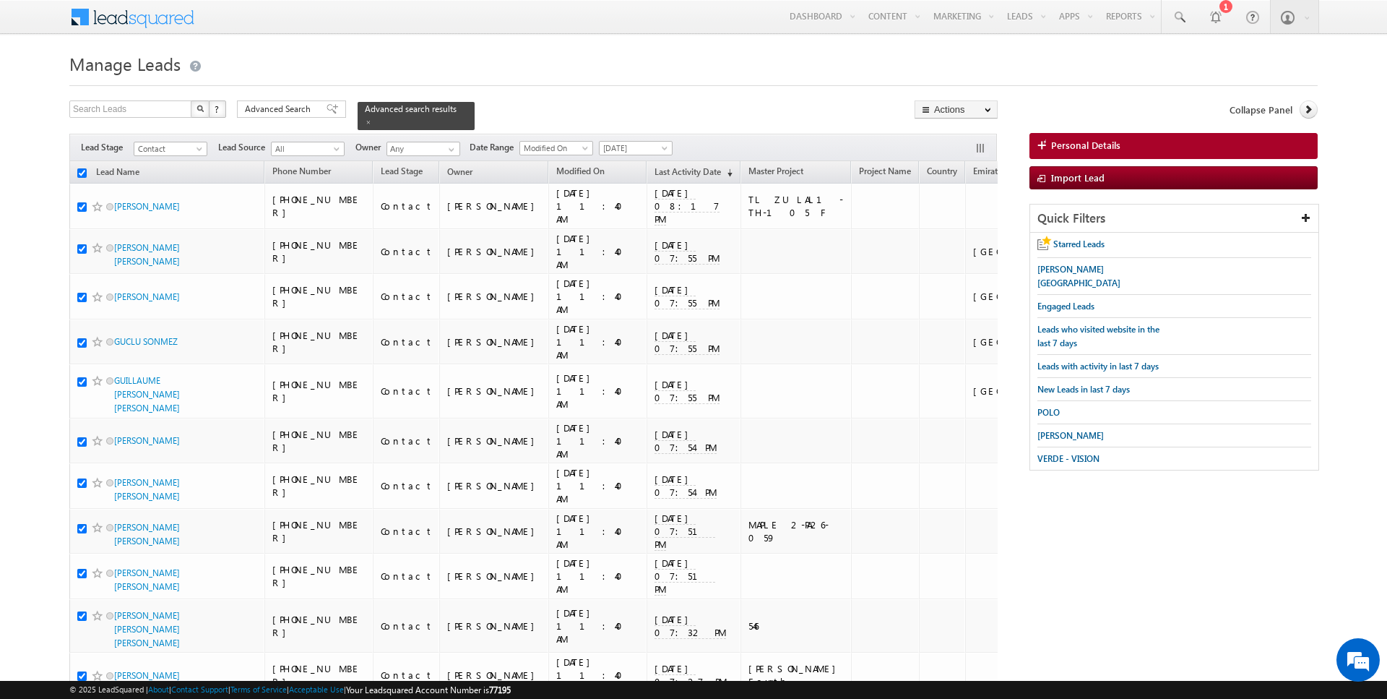
checkbox input "true"
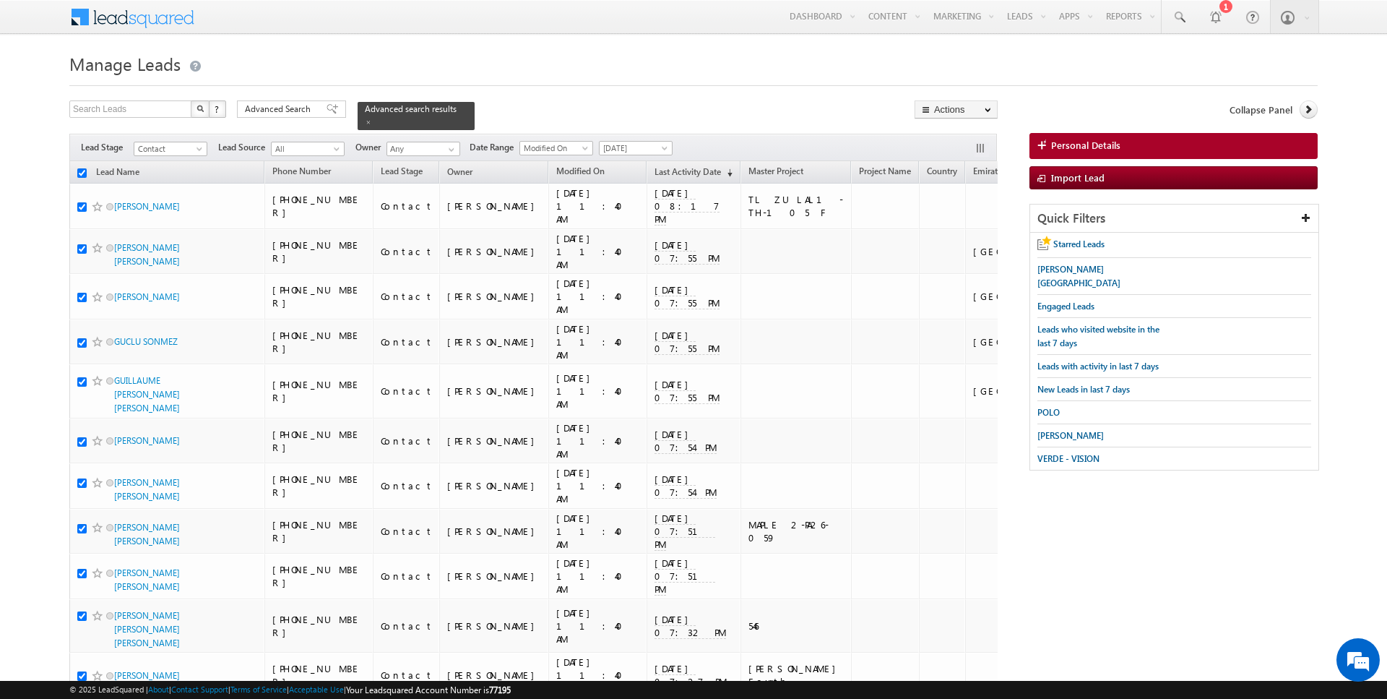
checkbox input "true"
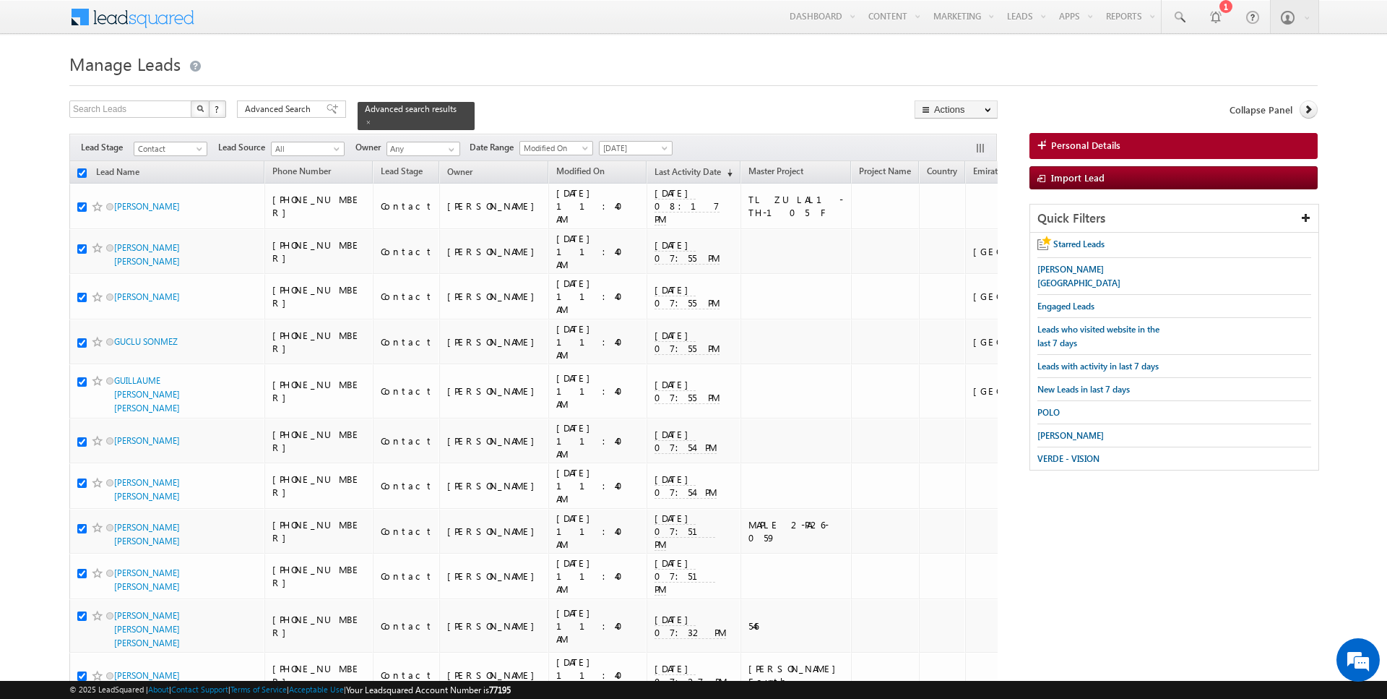
checkbox input "true"
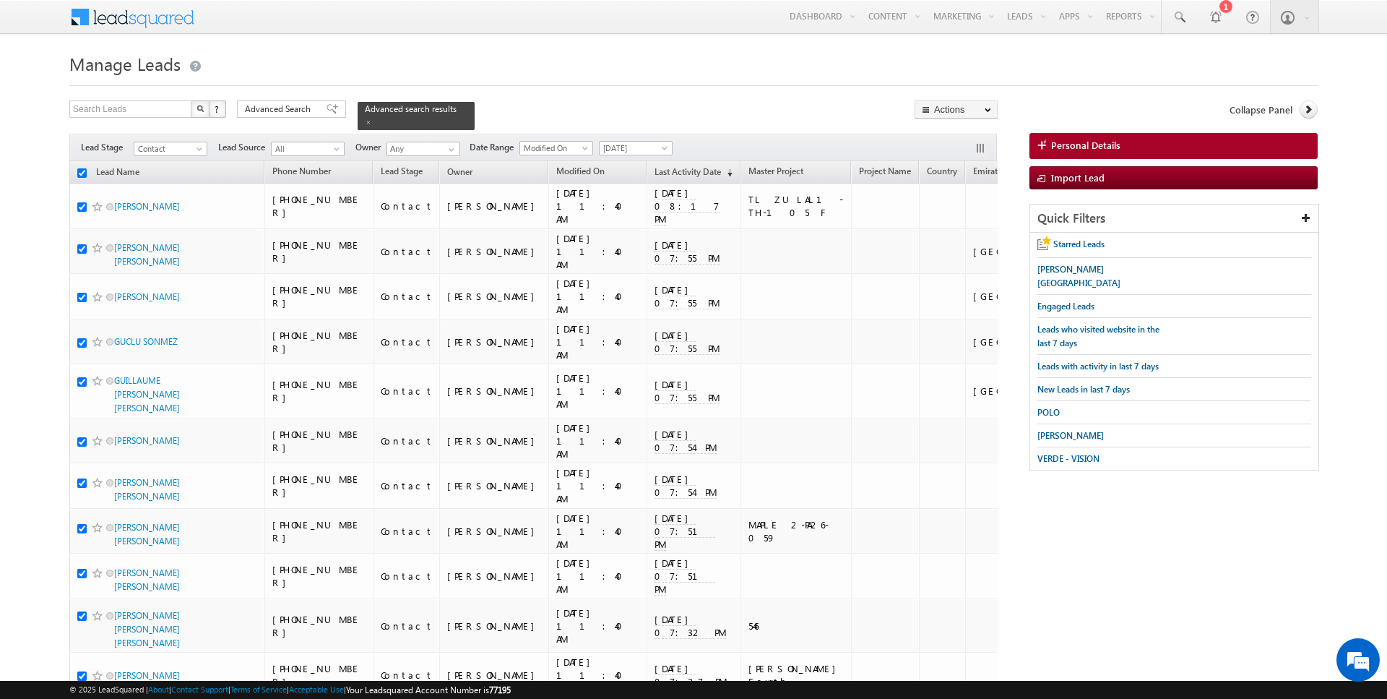
checkbox input "true"
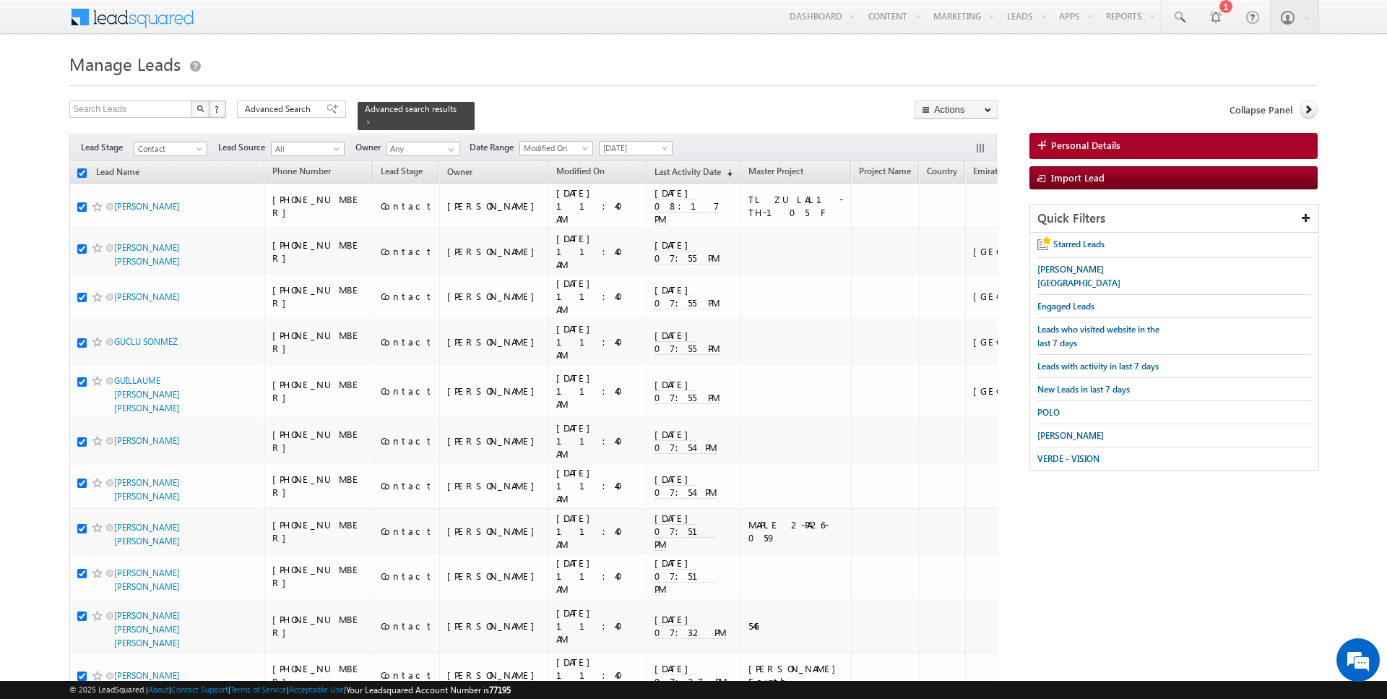
checkbox input "true"
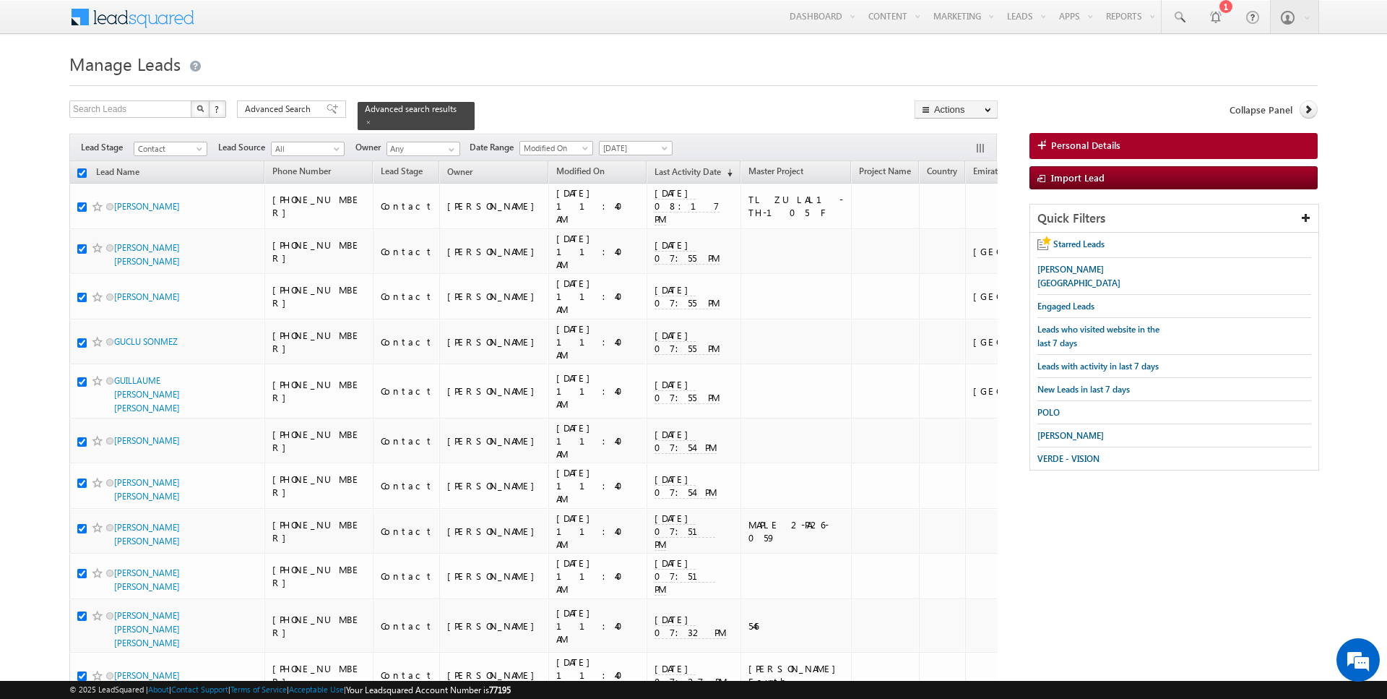
checkbox input "true"
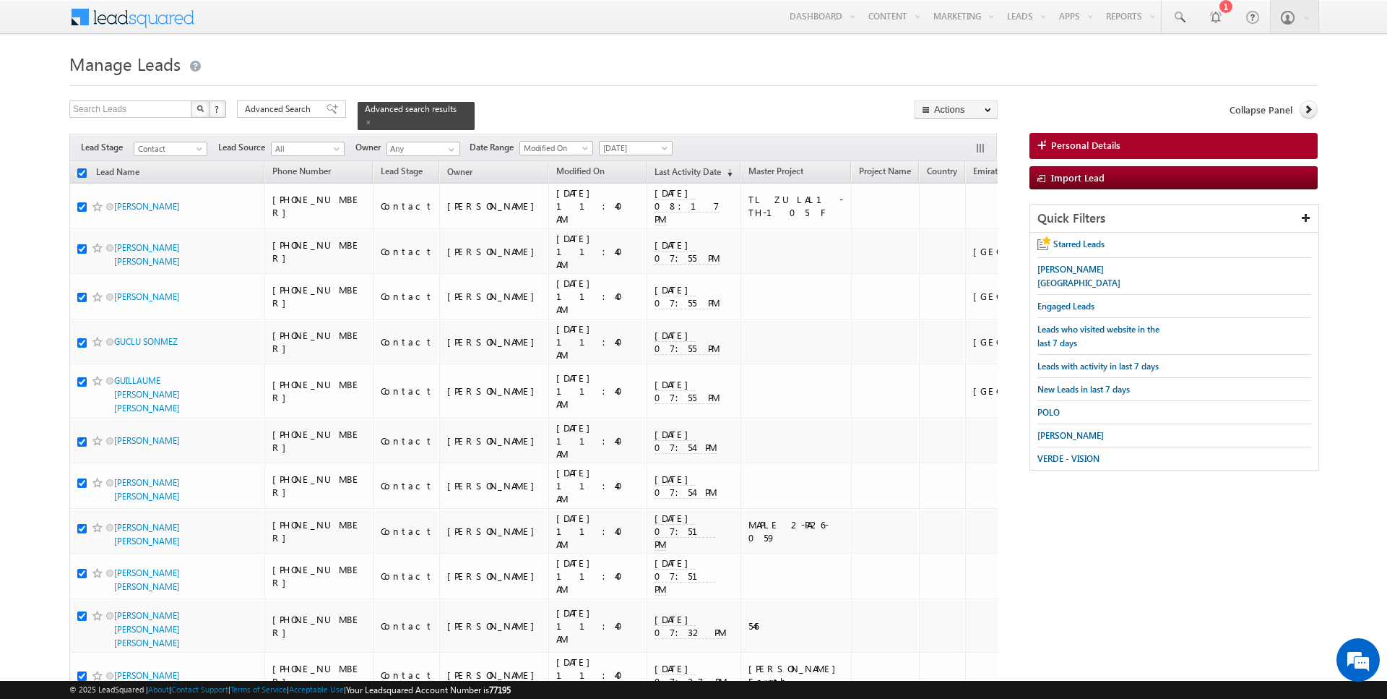
checkbox input "true"
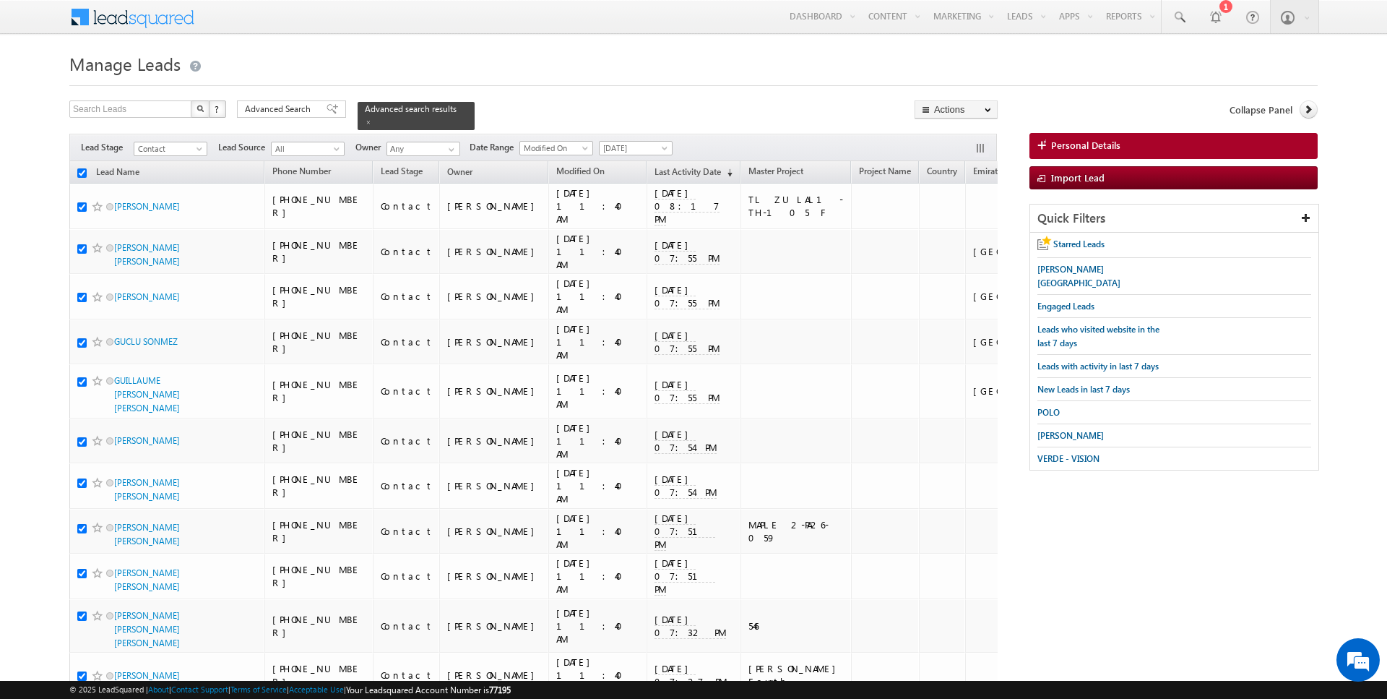
checkbox input "true"
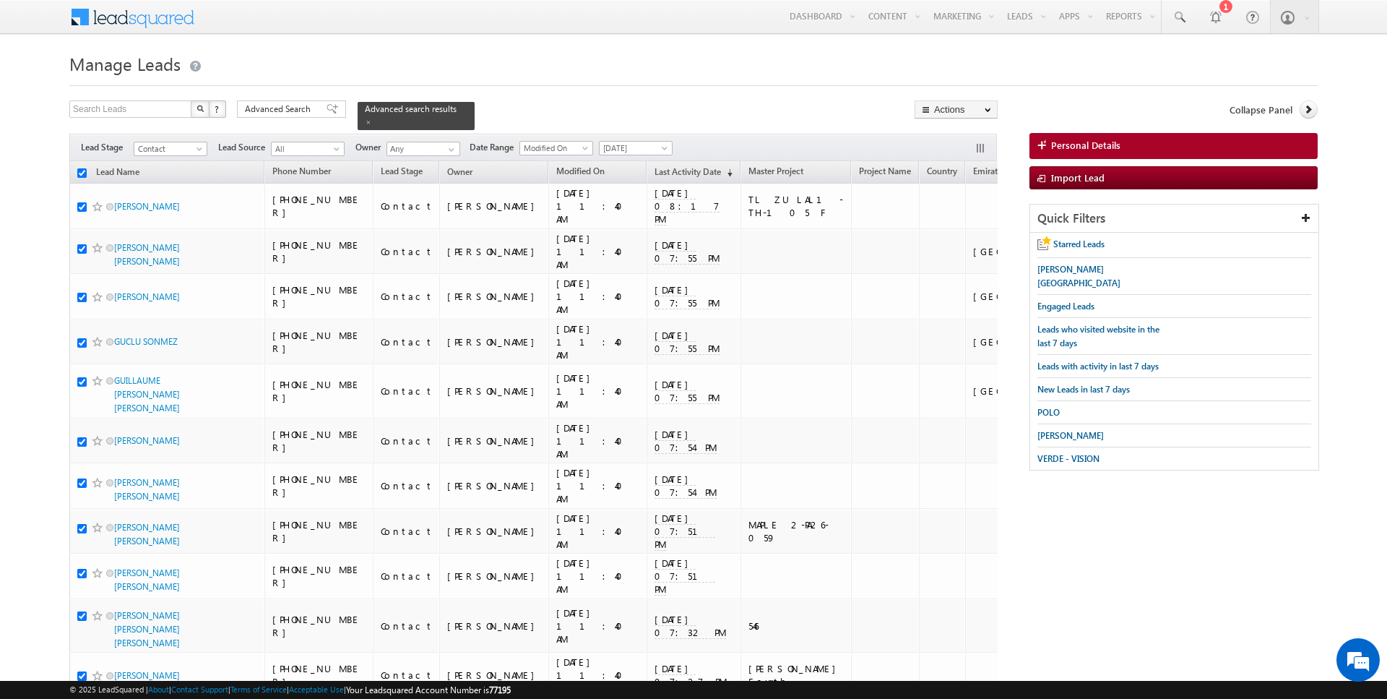
checkbox input "true"
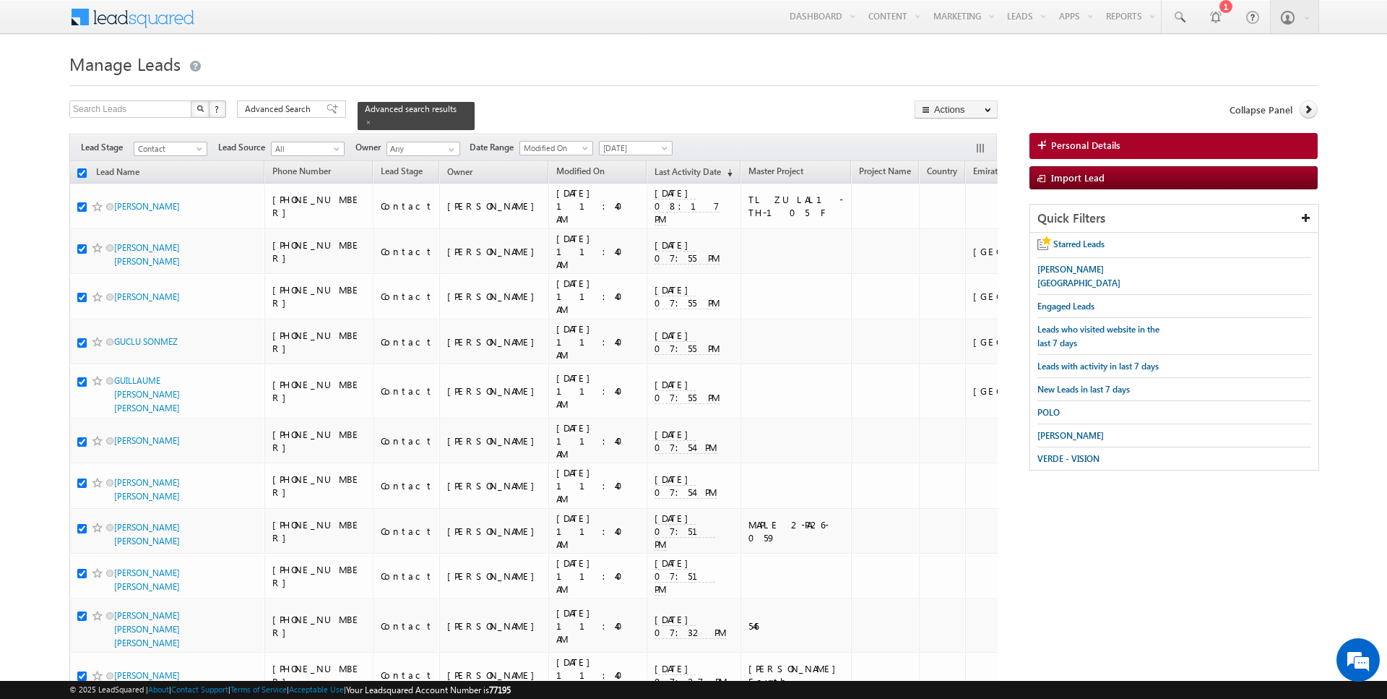
checkbox input "true"
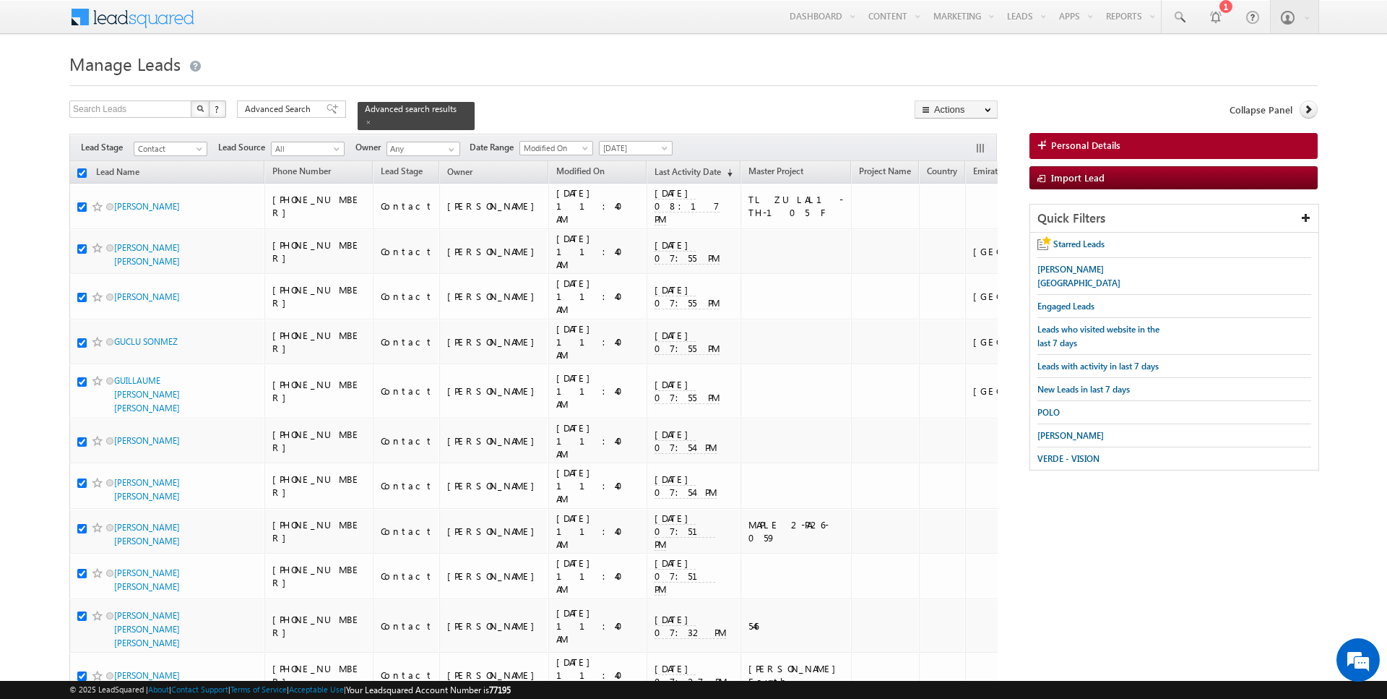
checkbox input "true"
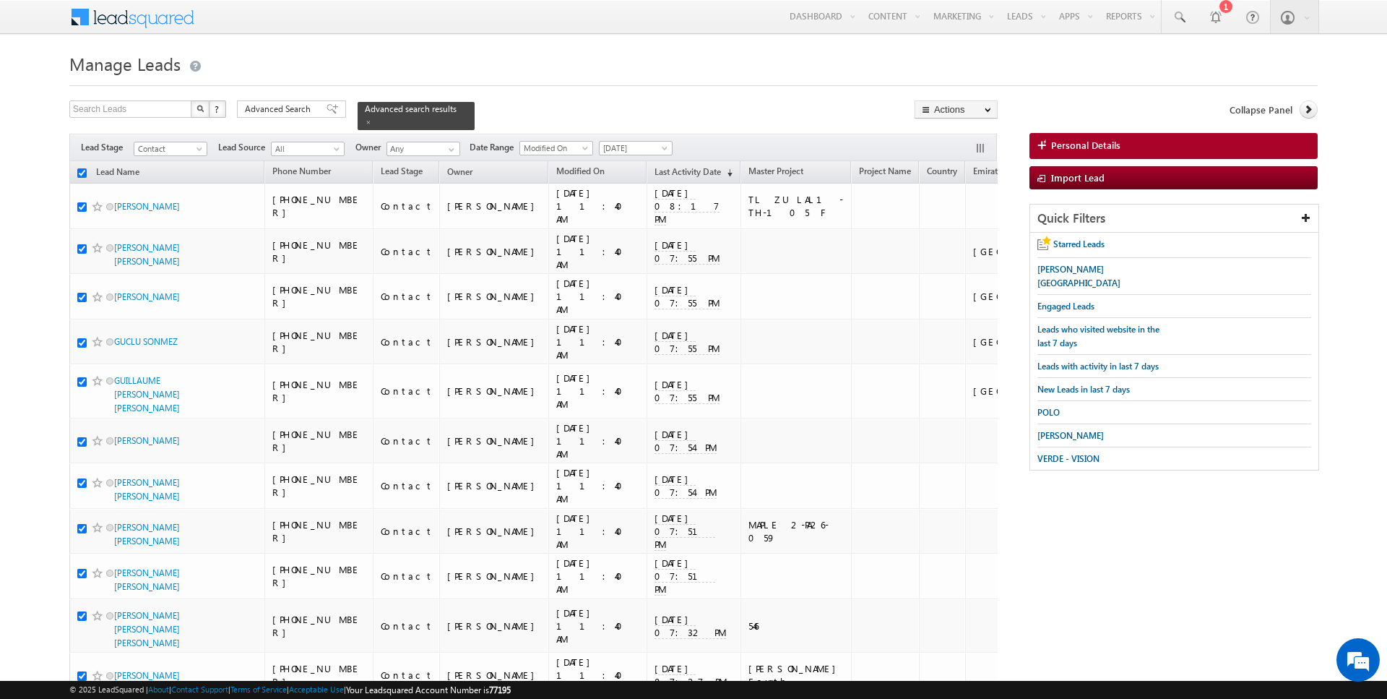
checkbox input "true"
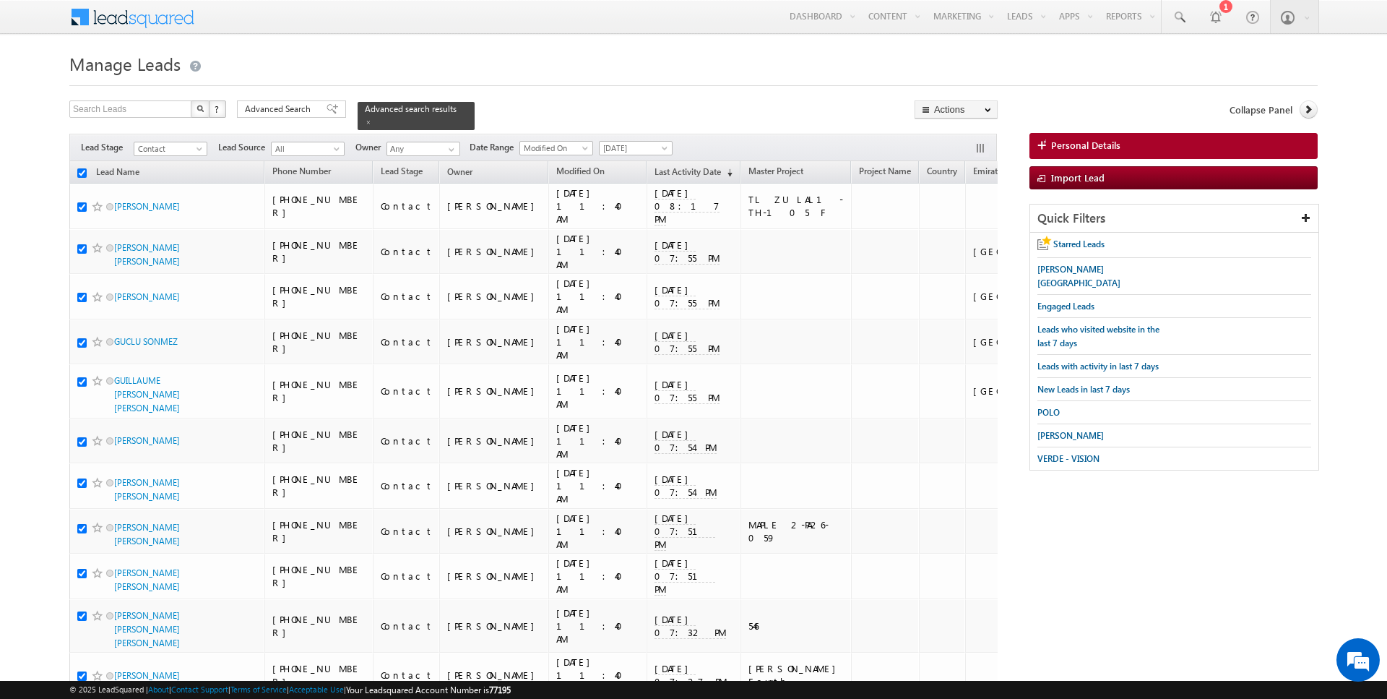
checkbox input "true"
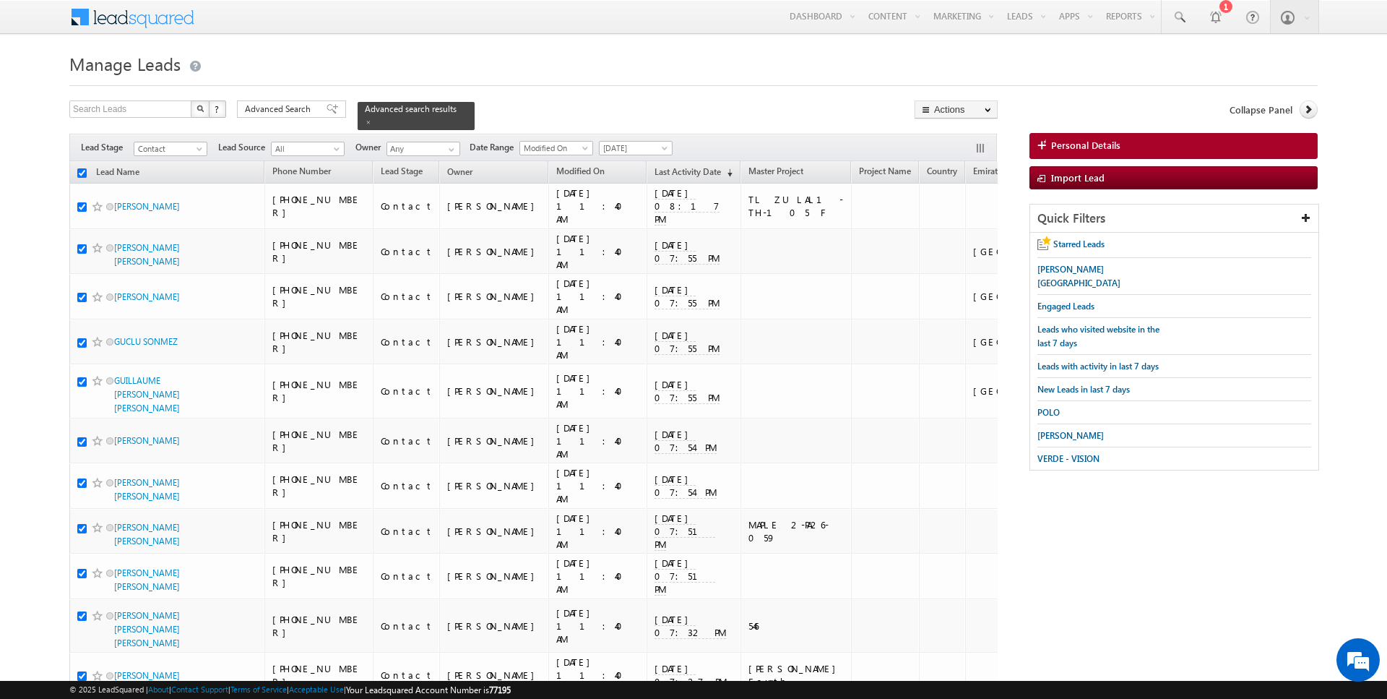
checkbox input "true"
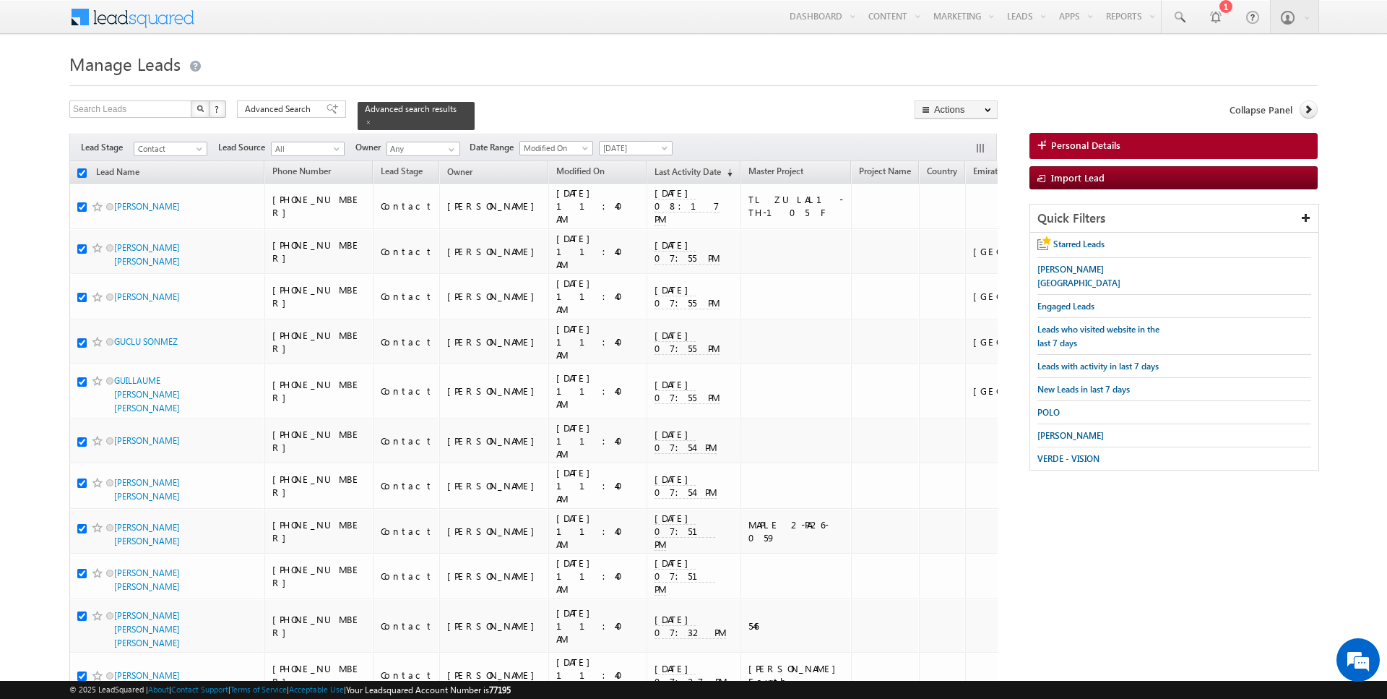
checkbox input "true"
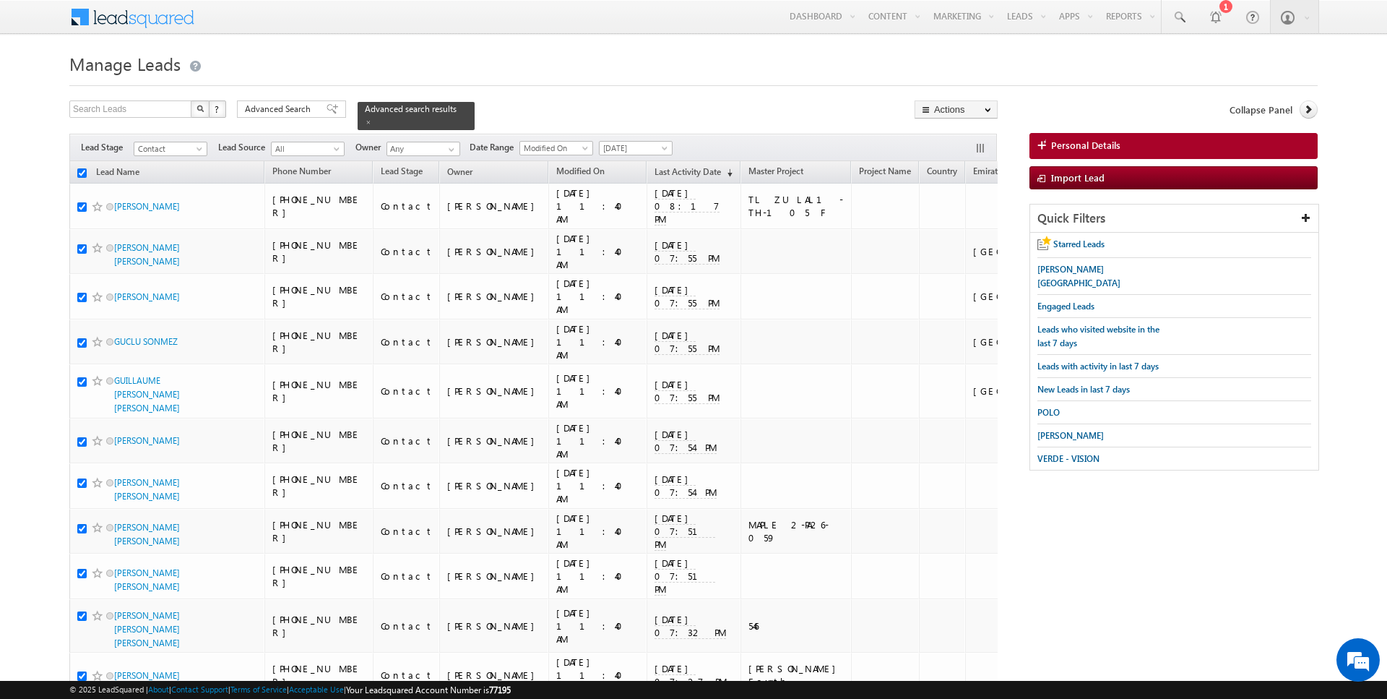
checkbox input "true"
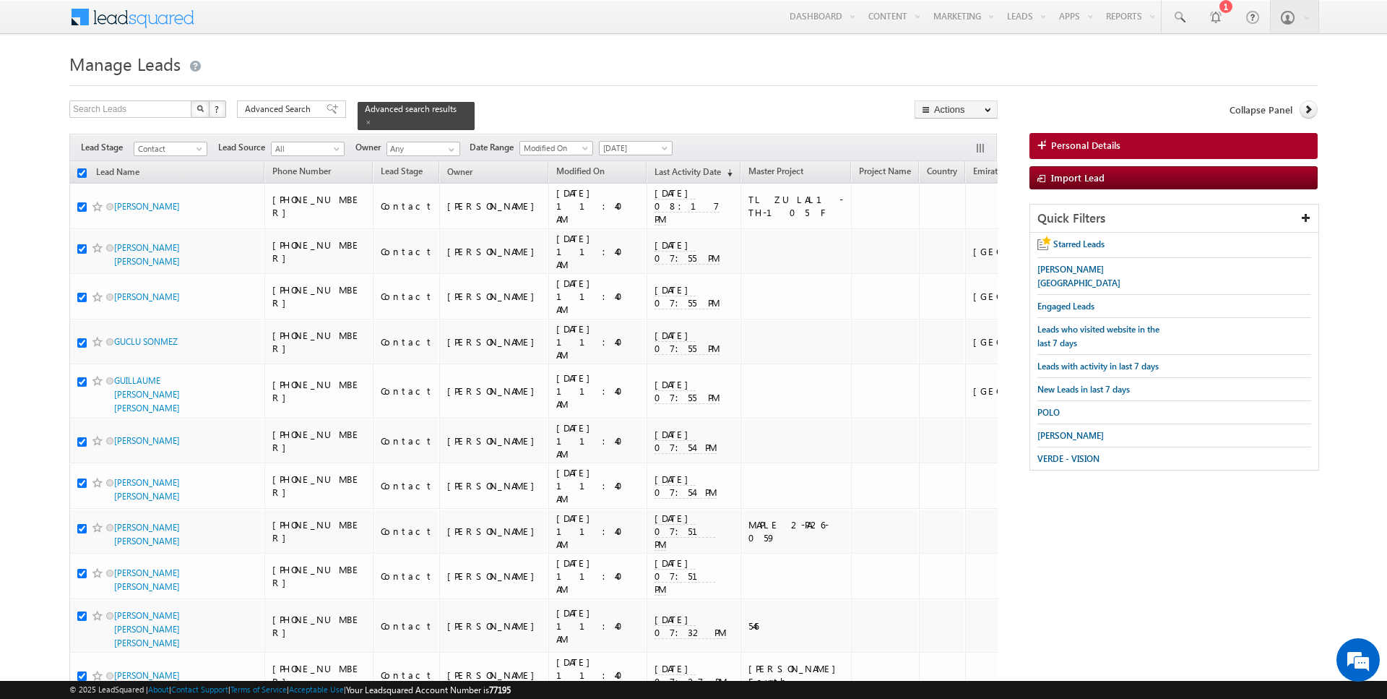
checkbox input "true"
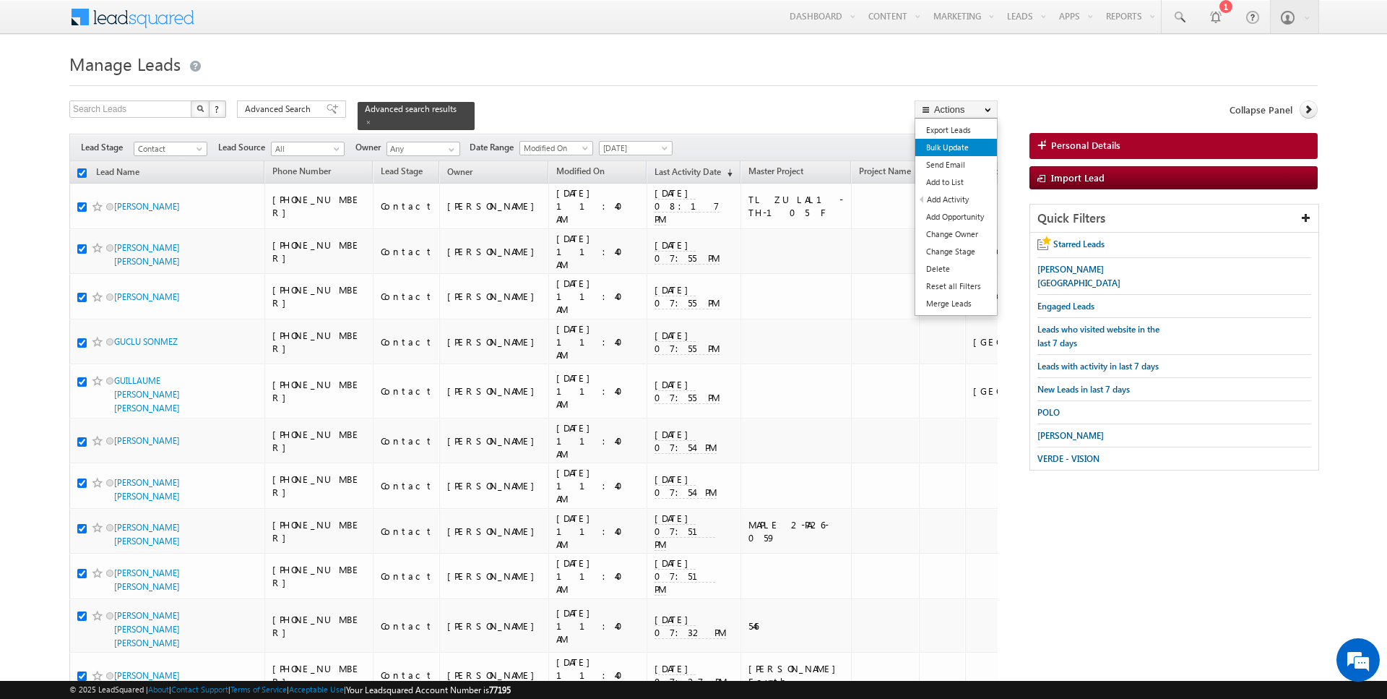
click at [966, 146] on link "Bulk Update" at bounding box center [956, 147] width 82 height 17
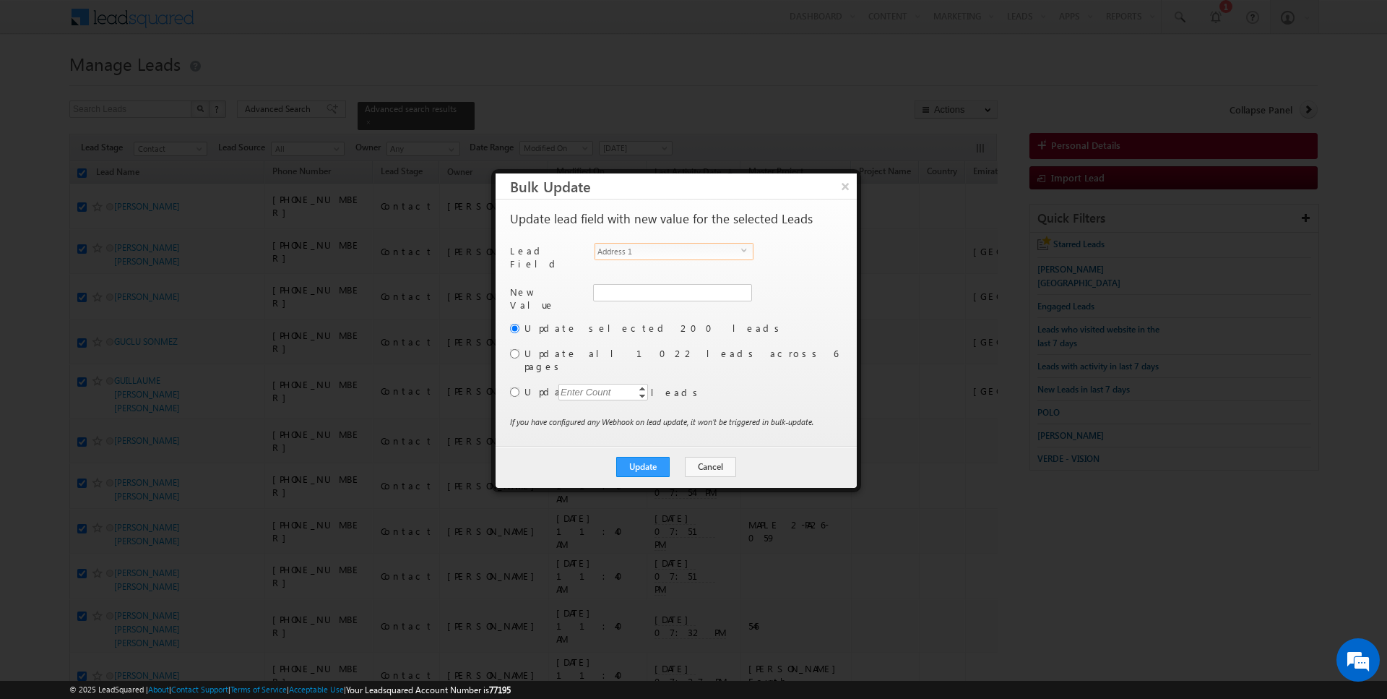
click at [681, 249] on span "Address 1" at bounding box center [668, 251] width 146 height 16
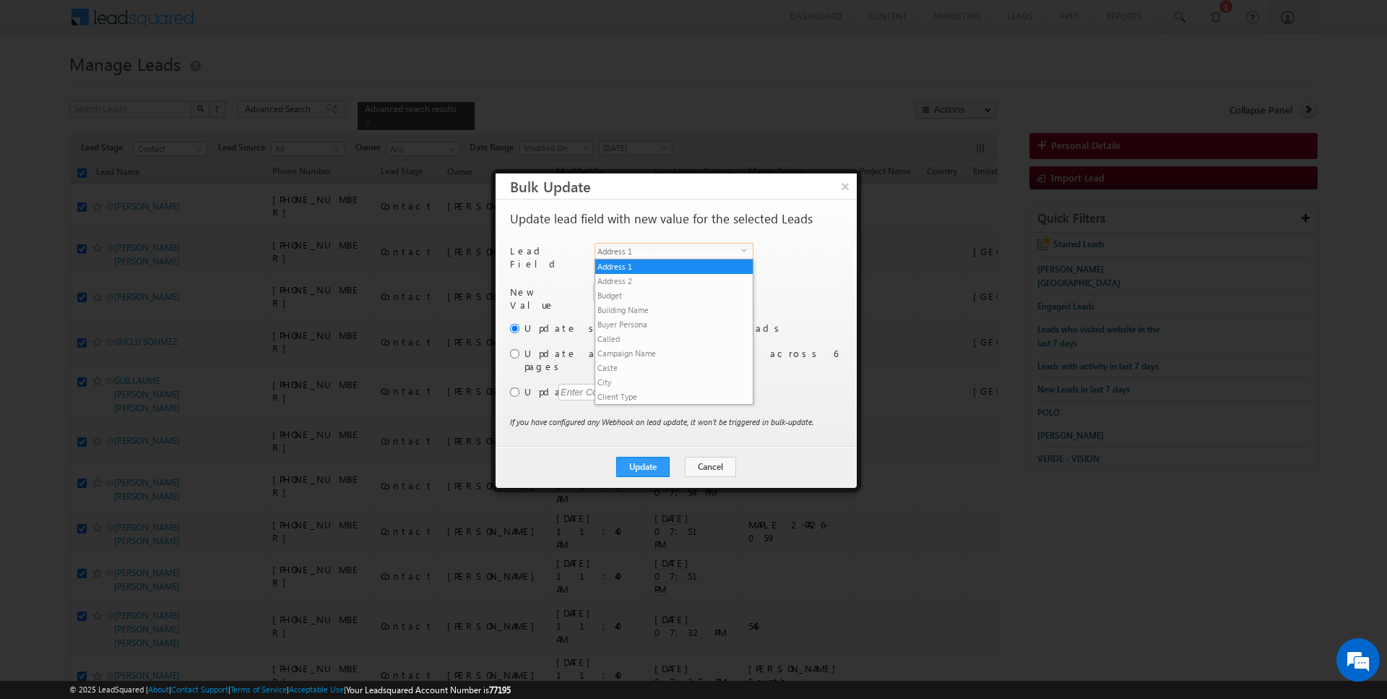
scroll to position [868, 0]
click at [625, 415] on li "State" at bounding box center [674, 422] width 158 height 14
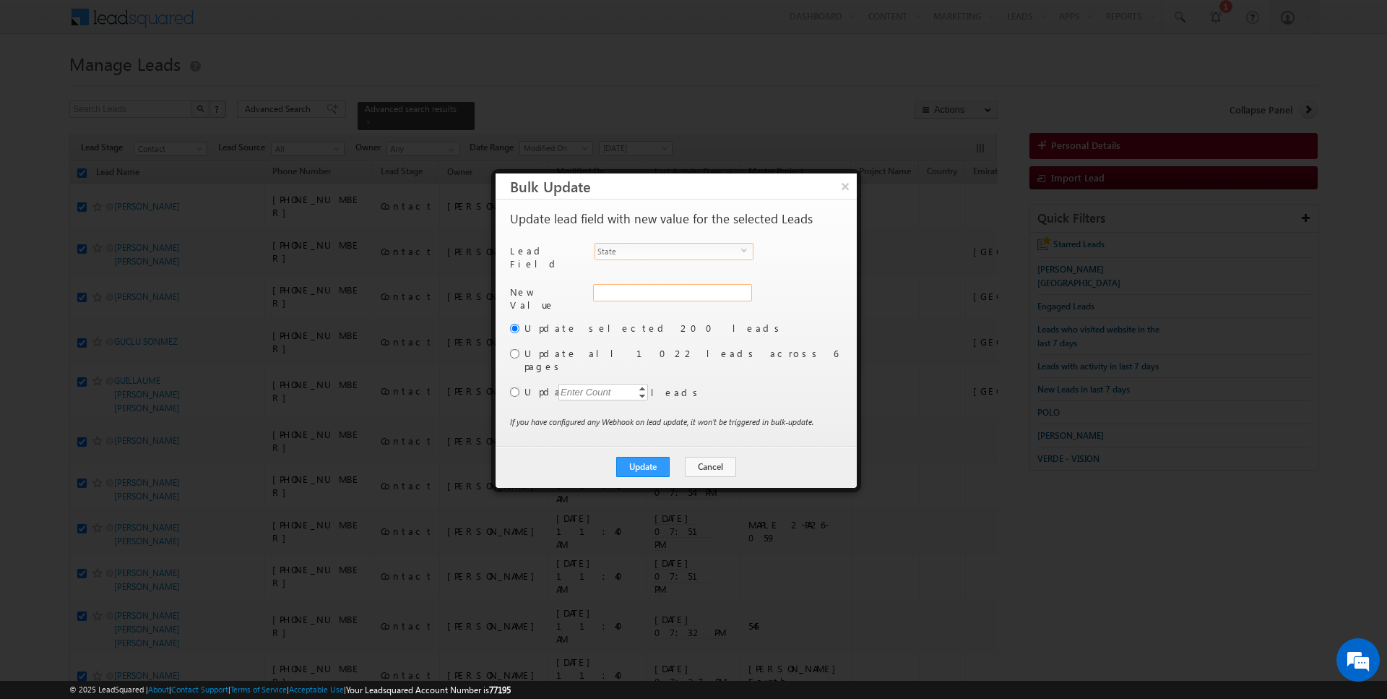
click at [631, 284] on input "State" at bounding box center [672, 292] width 159 height 17
click at [522, 342] on div "Update selected 200 leads Update all 1022 leads across 6 pages Update Enter Cou…" at bounding box center [674, 368] width 329 height 94
click at [516, 349] on input "radio" at bounding box center [514, 353] width 9 height 9
click at [674, 243] on span "State" at bounding box center [668, 251] width 146 height 16
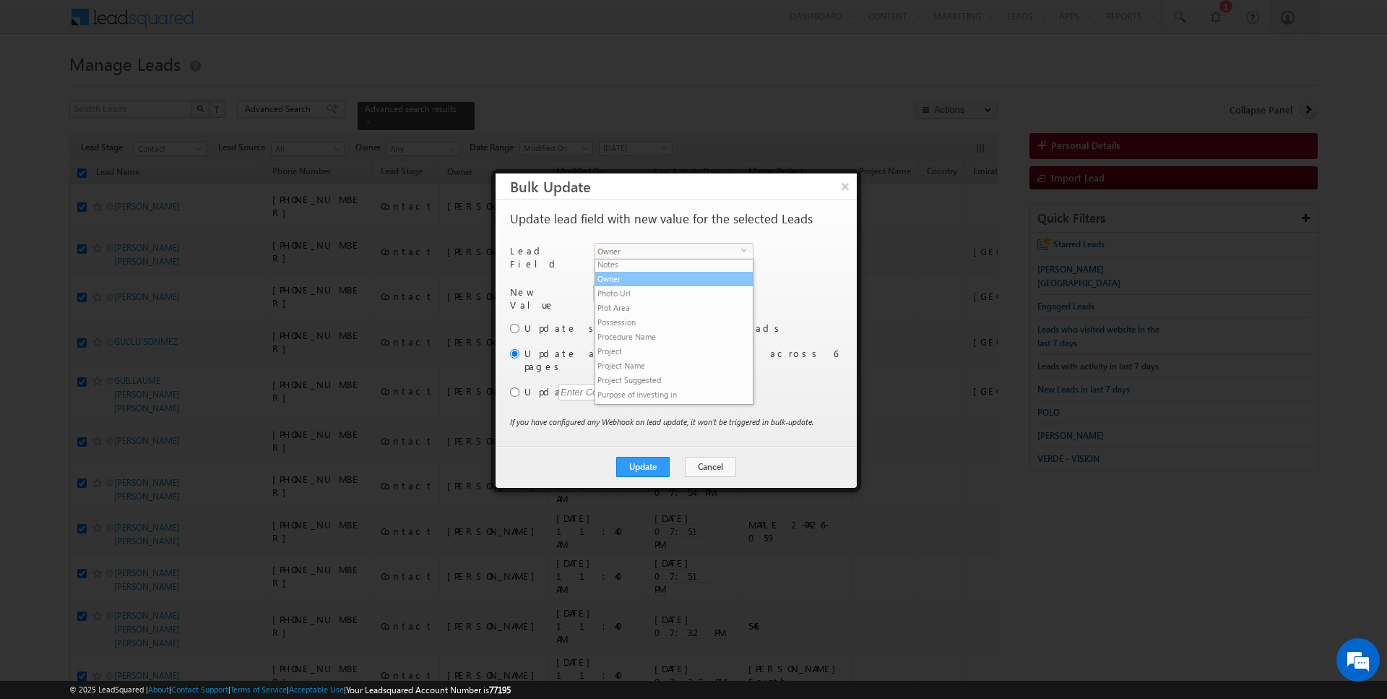
click at [641, 272] on li "Owner" at bounding box center [674, 279] width 158 height 14
click at [655, 256] on span "Owner" at bounding box center [668, 251] width 146 height 16
click at [645, 288] on span "Contact" at bounding box center [665, 292] width 142 height 13
click at [642, 299] on link "Contact" at bounding box center [674, 302] width 160 height 13
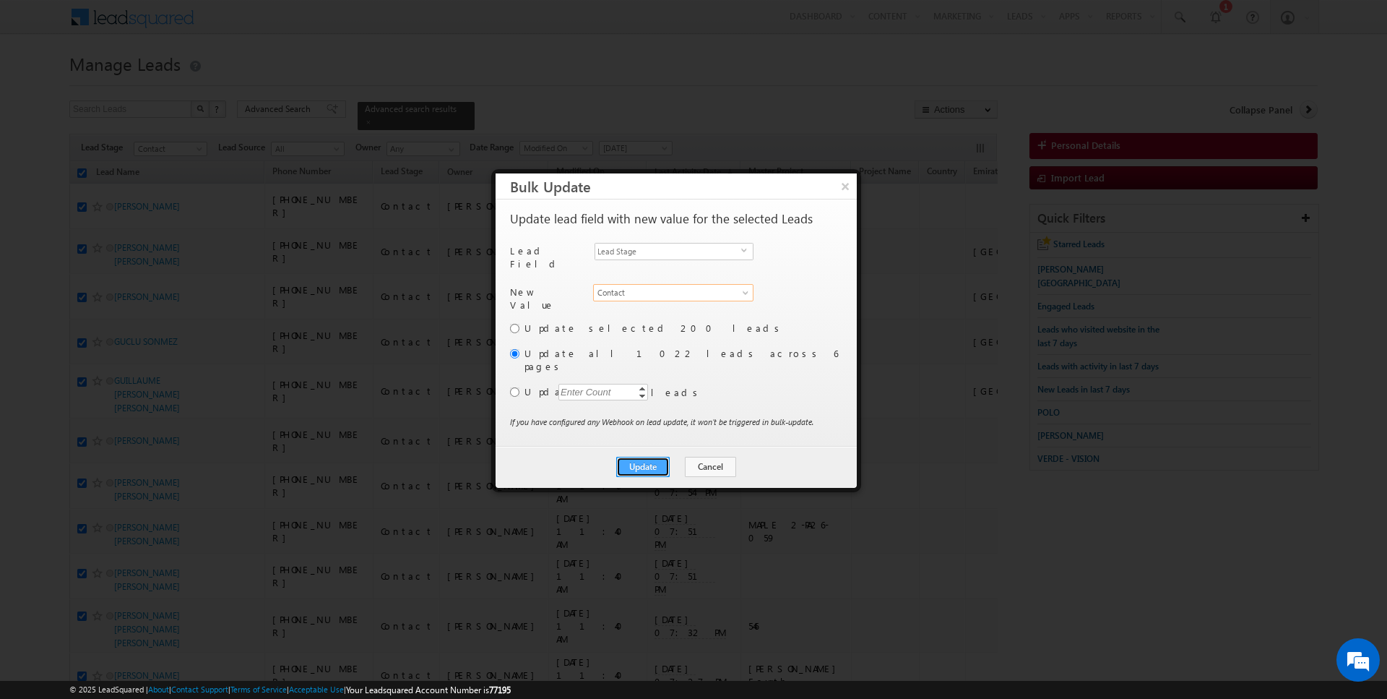
click at [647, 457] on button "Update" at bounding box center [642, 467] width 53 height 20
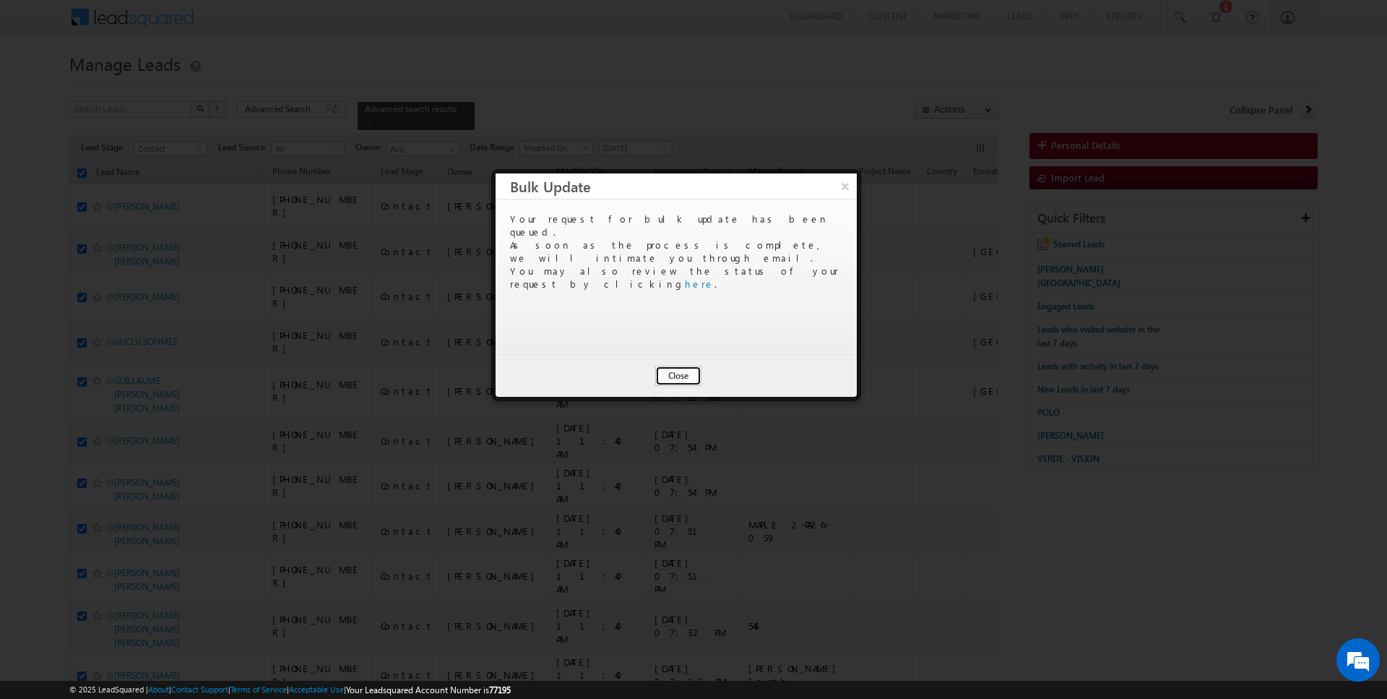
click at [675, 372] on button "Close" at bounding box center [678, 376] width 46 height 20
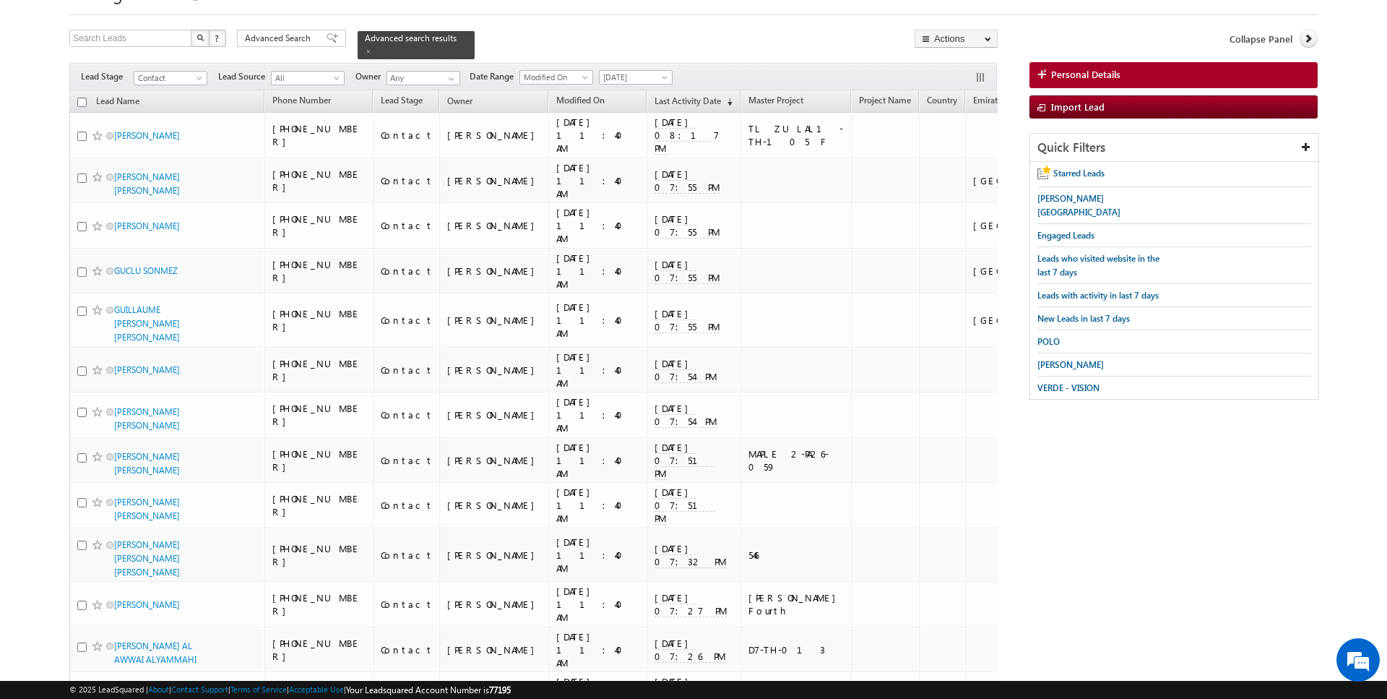
scroll to position [0, 0]
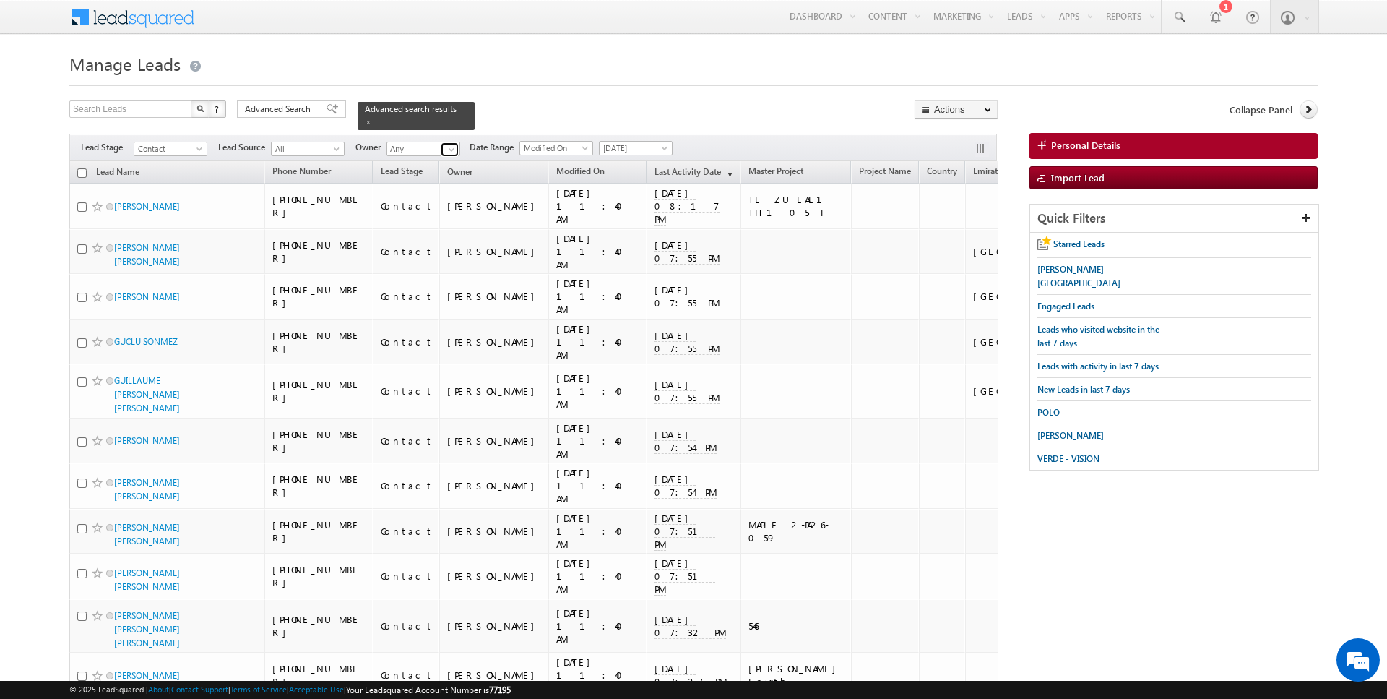
click at [449, 145] on span at bounding box center [452, 150] width 12 height 12
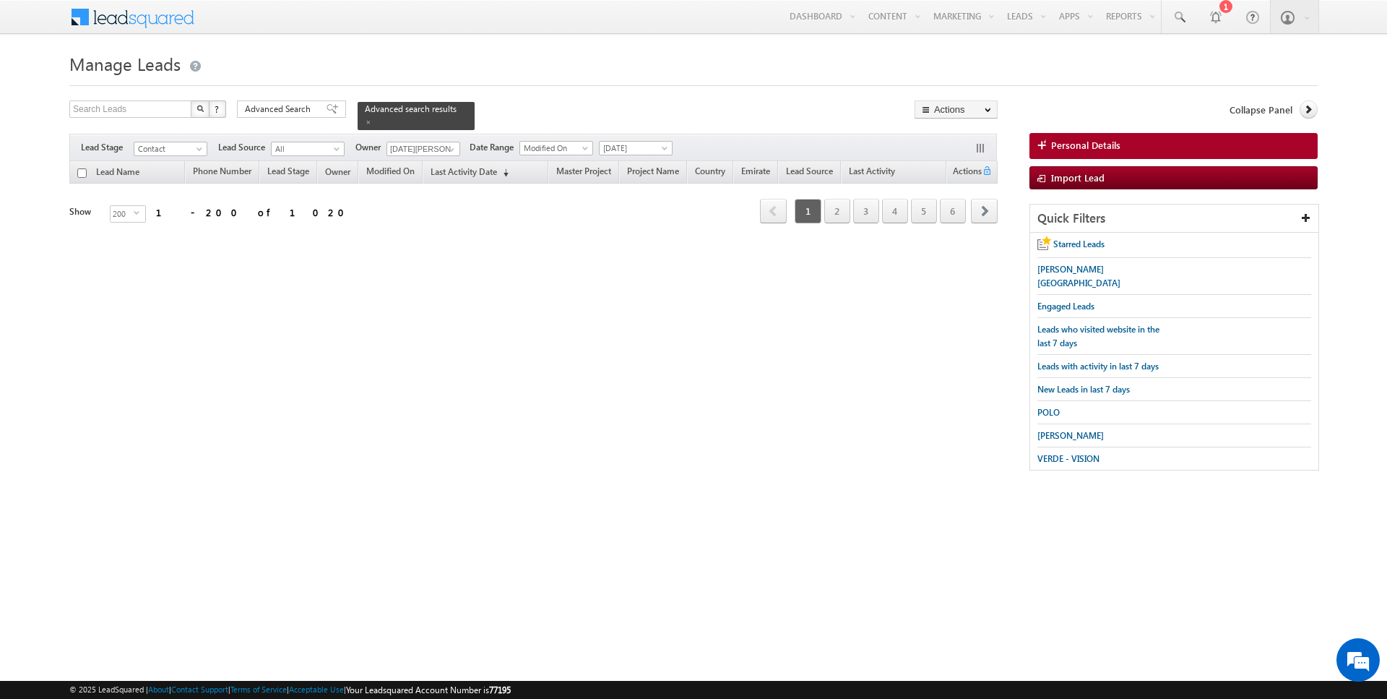
click at [441, 143] on form "Manage Leads Search Leads X ? 1020 results found Advanced Search Advanced Searc…" at bounding box center [693, 266] width 1249 height 436
click at [447, 150] on span at bounding box center [452, 150] width 12 height 12
click at [548, 81] on div at bounding box center [693, 81] width 1249 height 9
